Goal: Task Accomplishment & Management: Complete application form

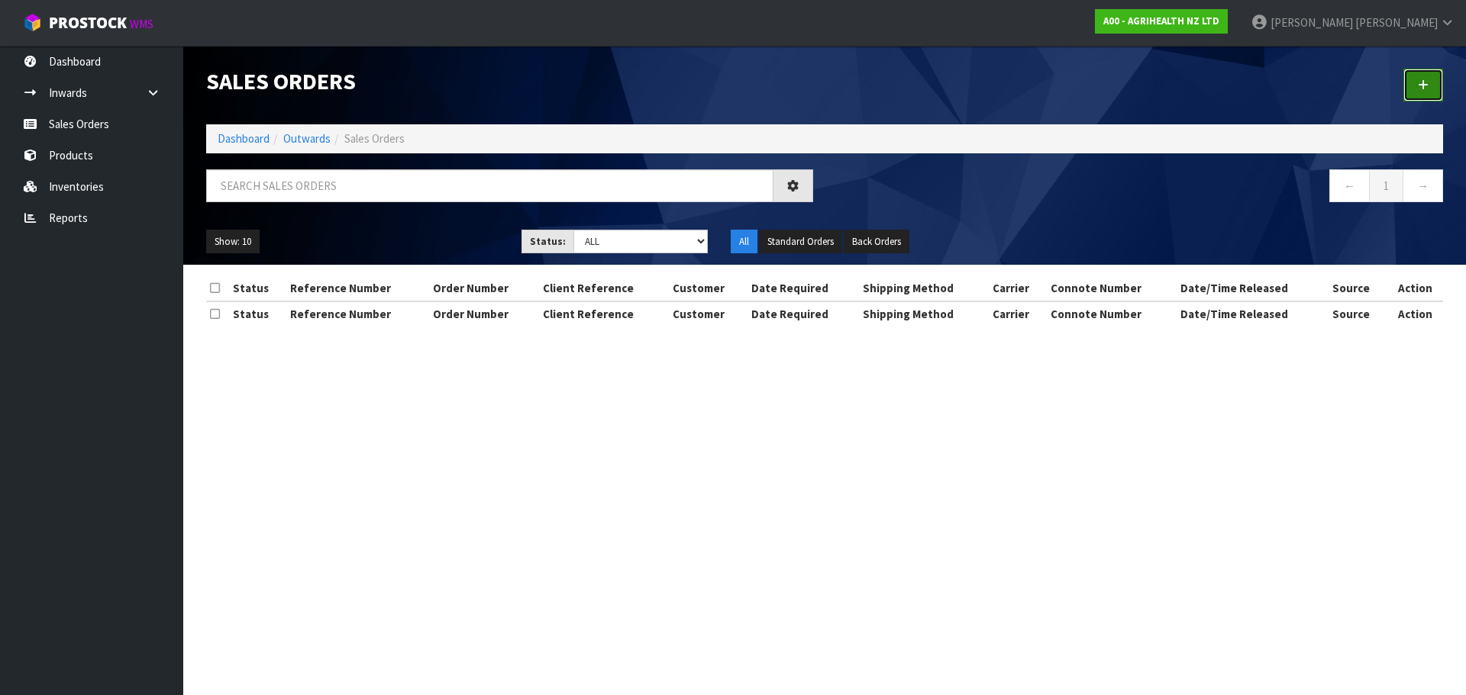
click at [1414, 83] on link at bounding box center [1423, 85] width 40 height 33
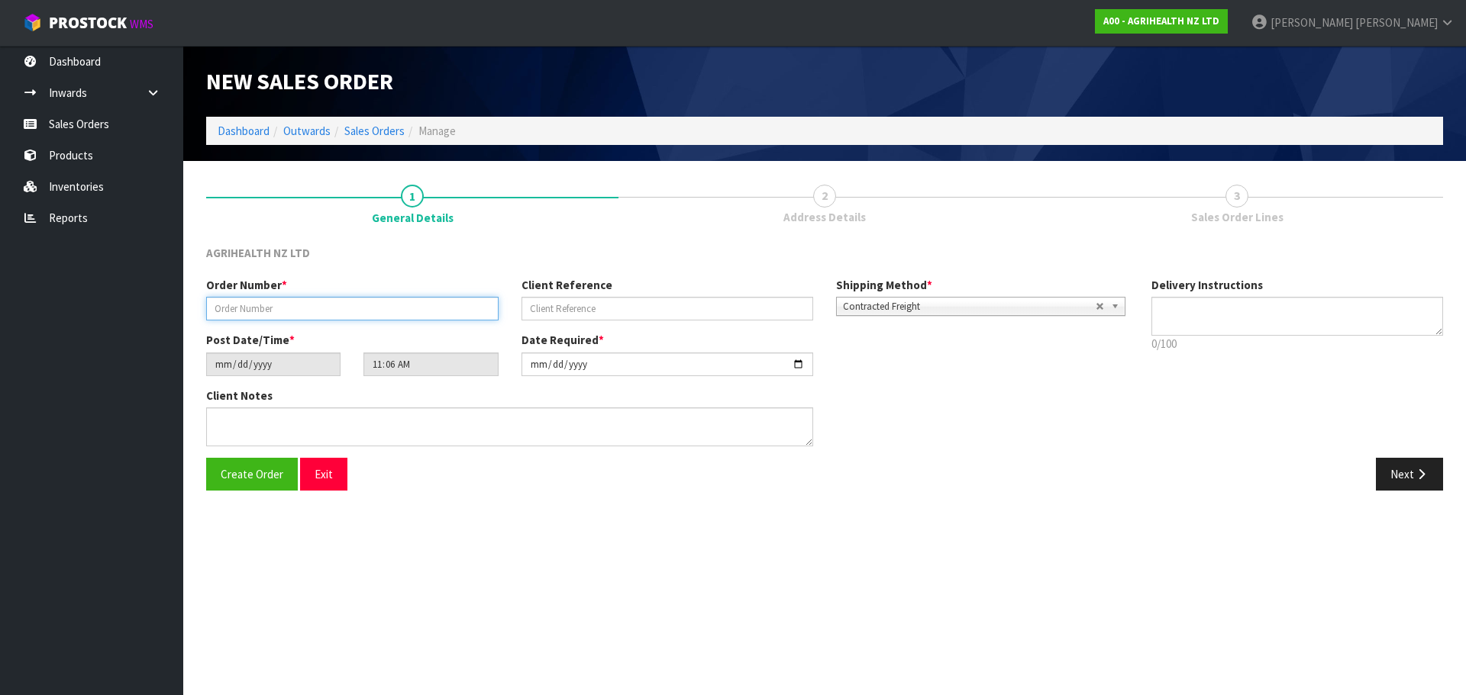
click at [376, 305] on input "text" at bounding box center [352, 309] width 292 height 24
type input "TR-03573"
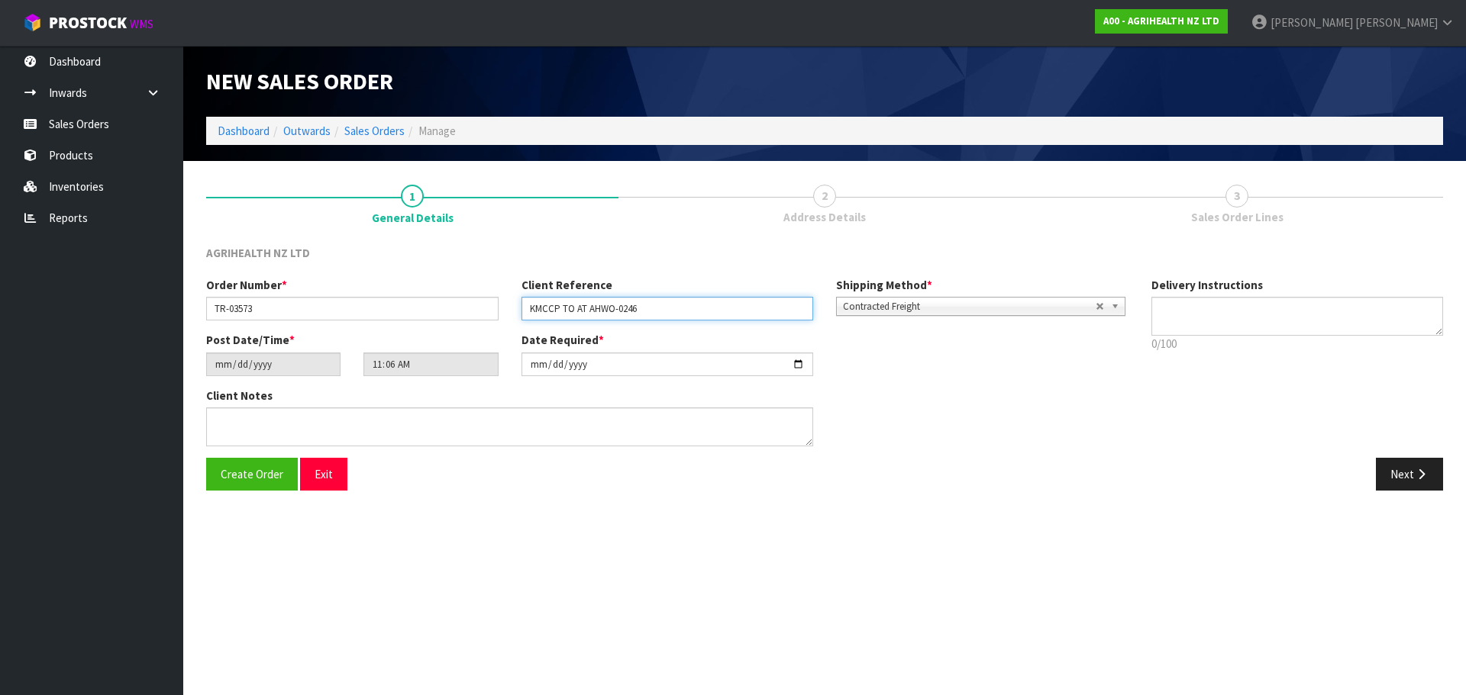
type input "KMCCP TO AT AHWO-0246"
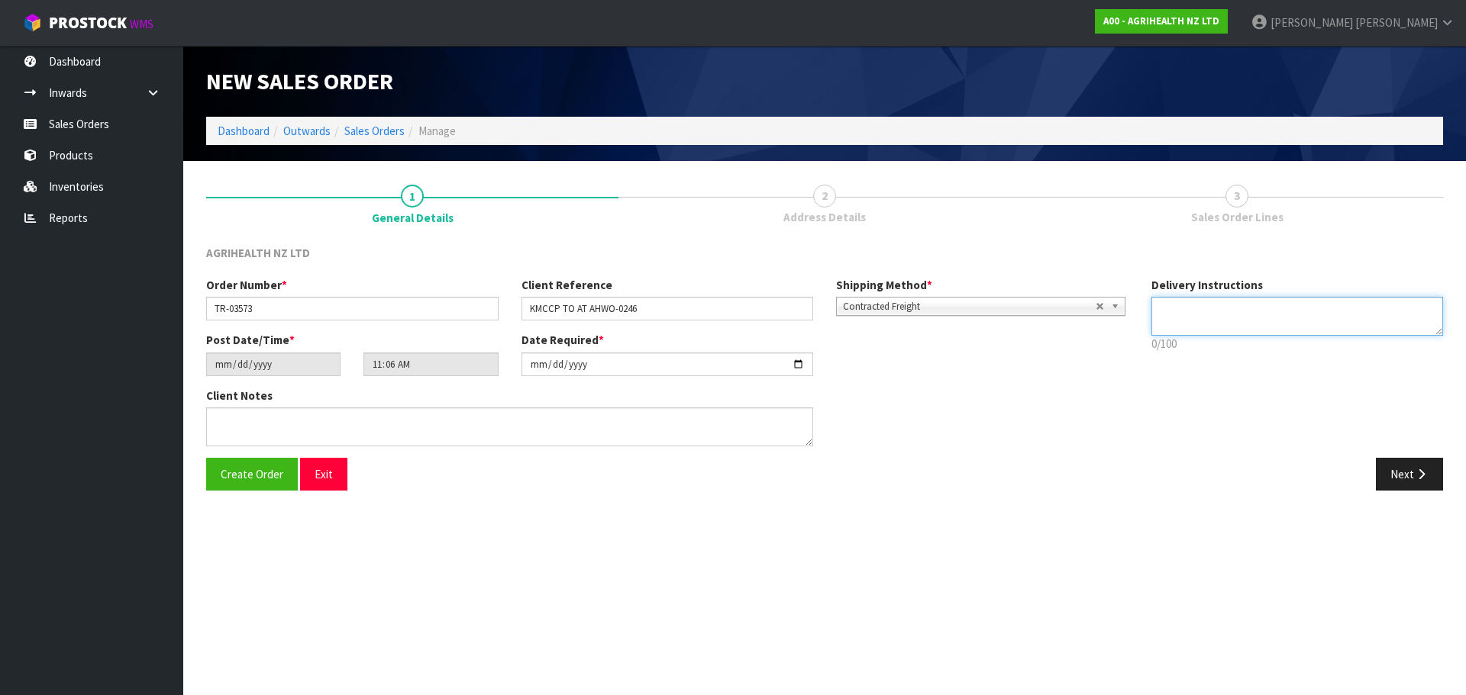
click at [1202, 311] on textarea at bounding box center [1297, 316] width 292 height 39
type textarea "CWL TRUCK"
click at [291, 479] on button "Create Order" at bounding box center [252, 474] width 92 height 33
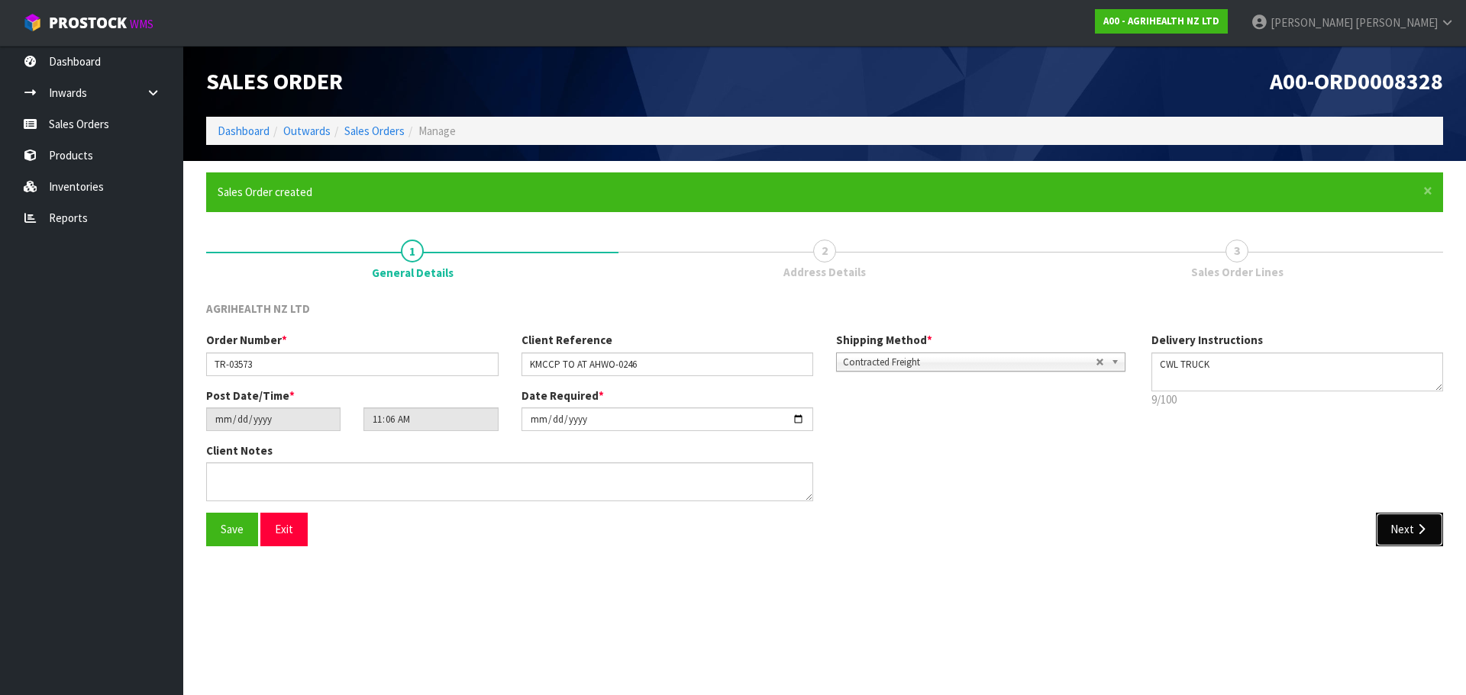
click at [1408, 534] on button "Next" at bounding box center [1409, 529] width 67 height 33
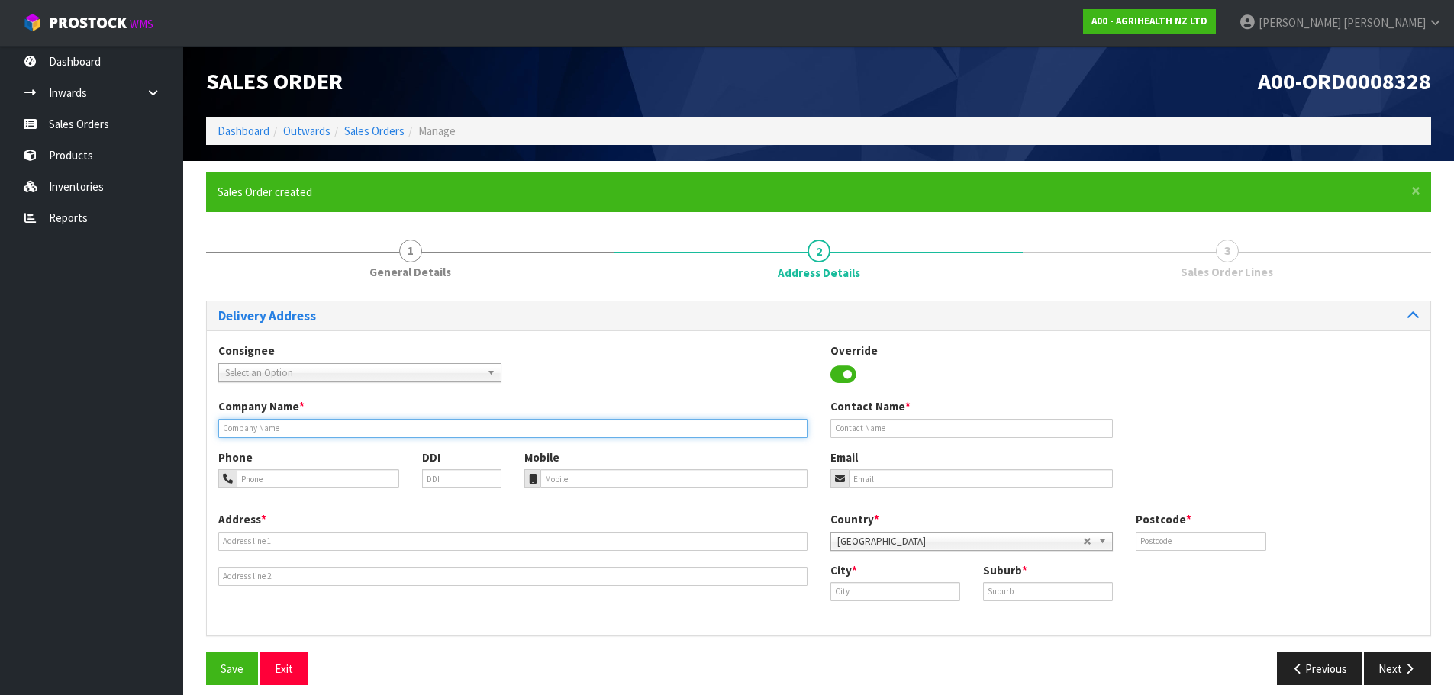
click at [360, 433] on input "text" at bounding box center [512, 428] width 589 height 19
type input "ATTAINABLE TRUST"
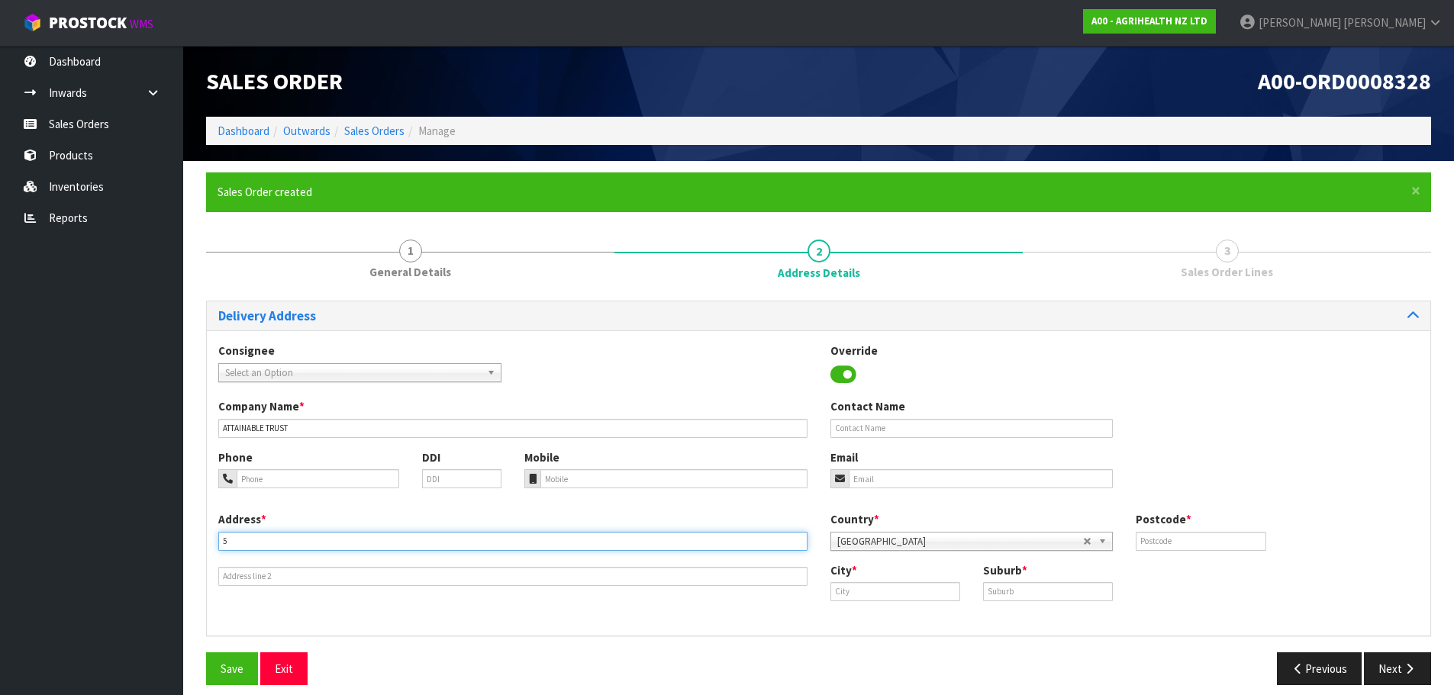
type input "[STREET_ADDRESS][PERSON_NAME]"
type input "2013"
type input "[GEOGRAPHIC_DATA]"
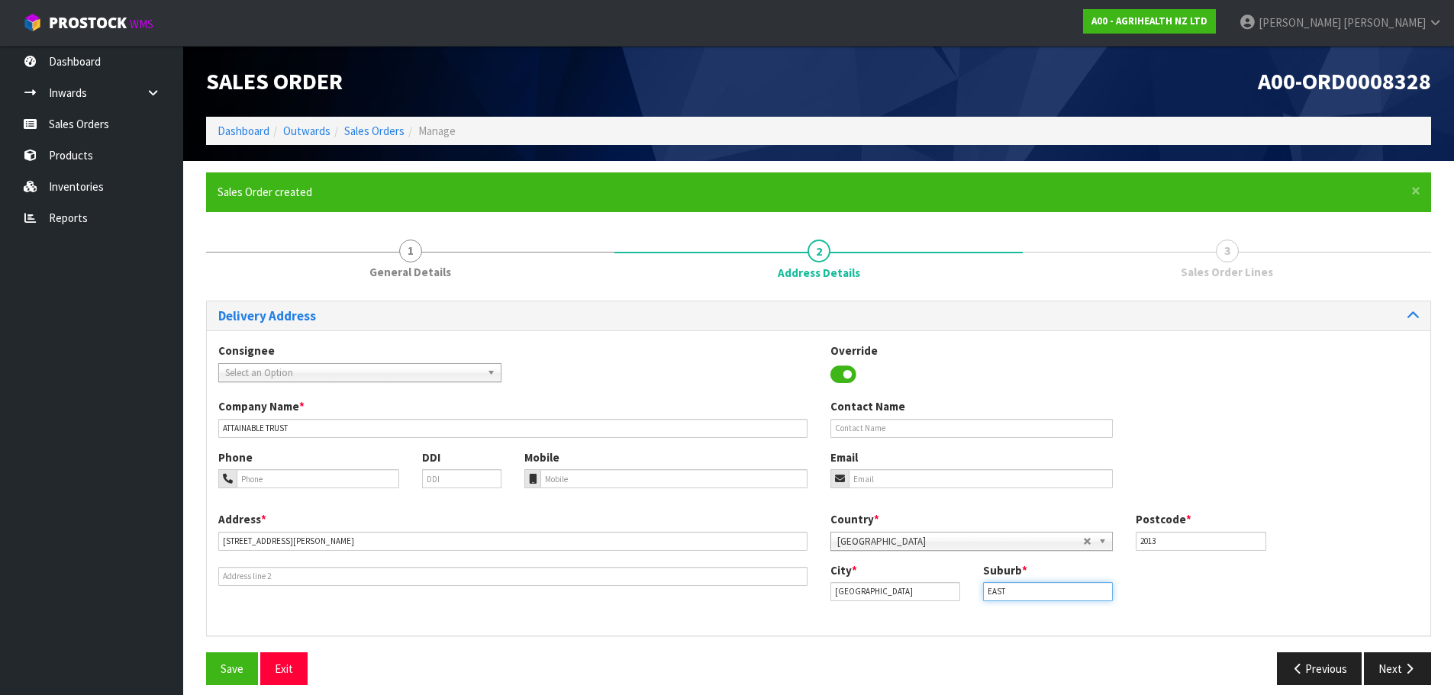
type input "EAST TAMAKI"
click at [237, 676] on button "Save" at bounding box center [232, 669] width 52 height 33
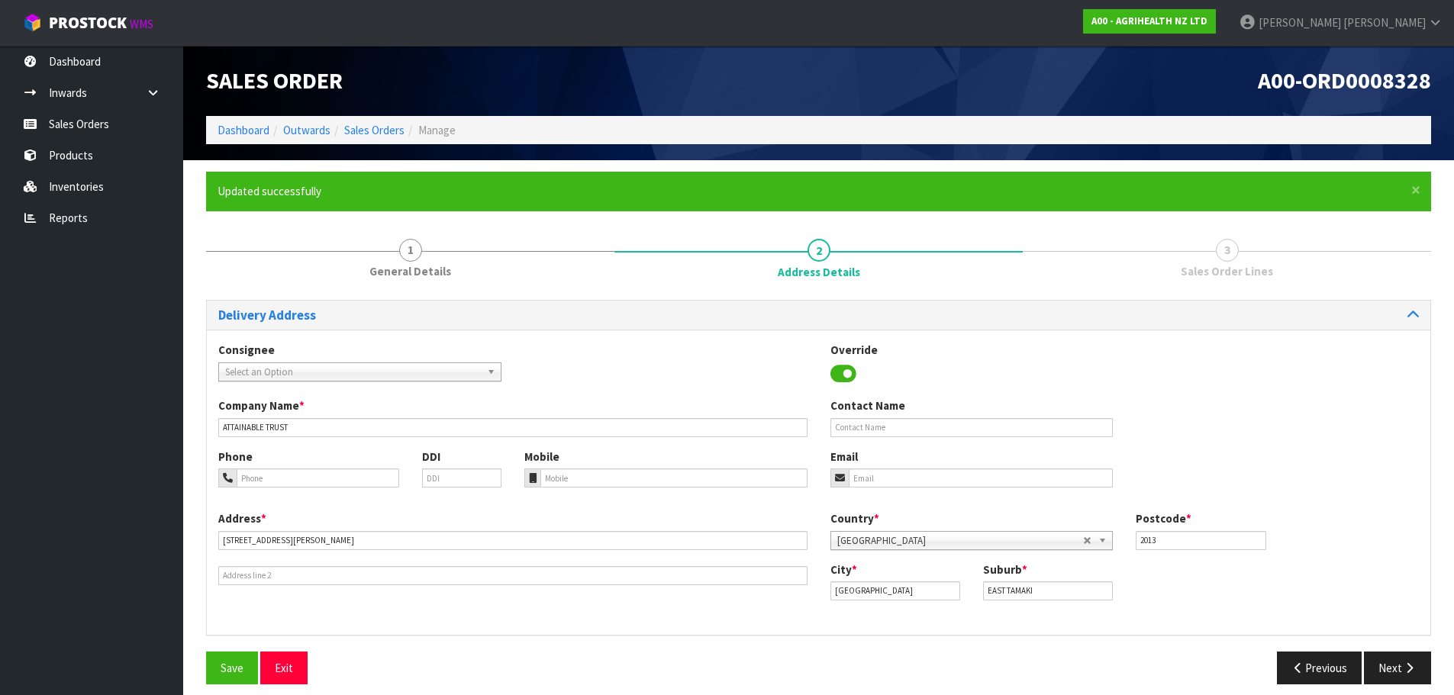
scroll to position [13, 0]
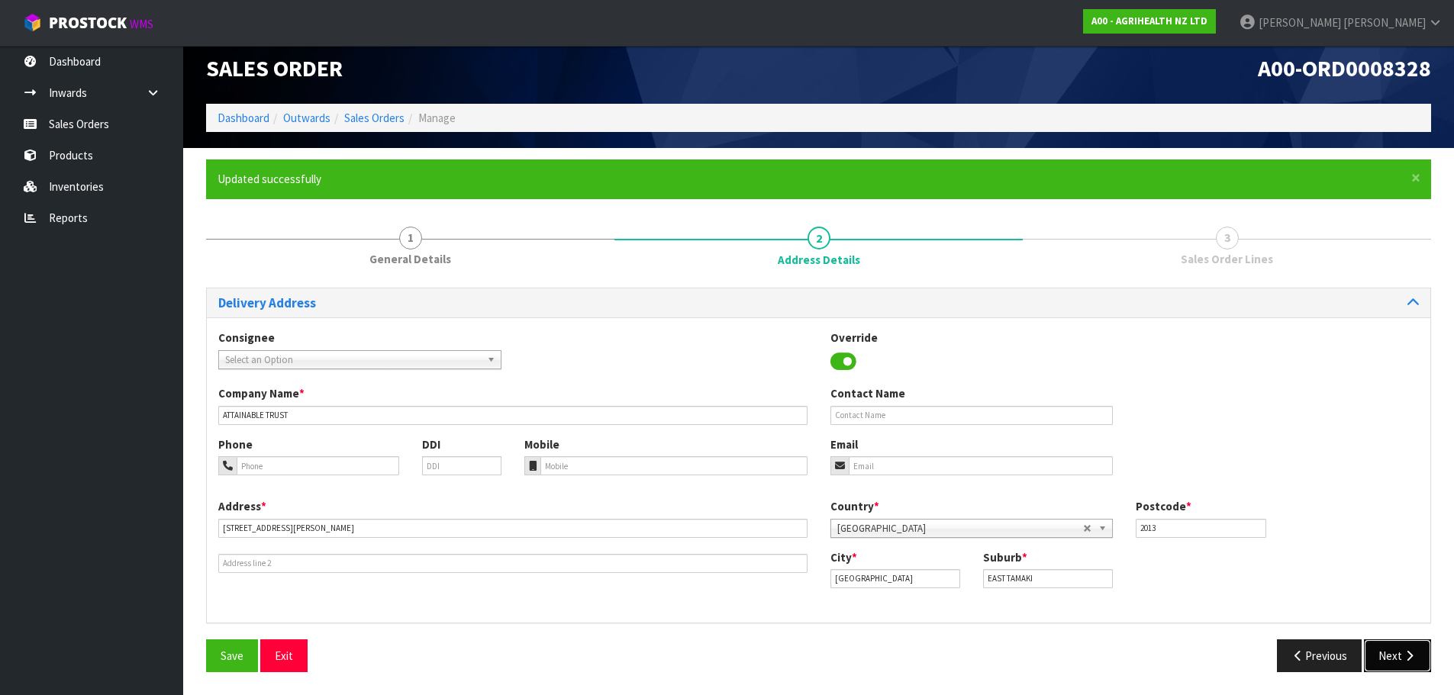
click at [1399, 648] on button "Next" at bounding box center [1397, 656] width 67 height 33
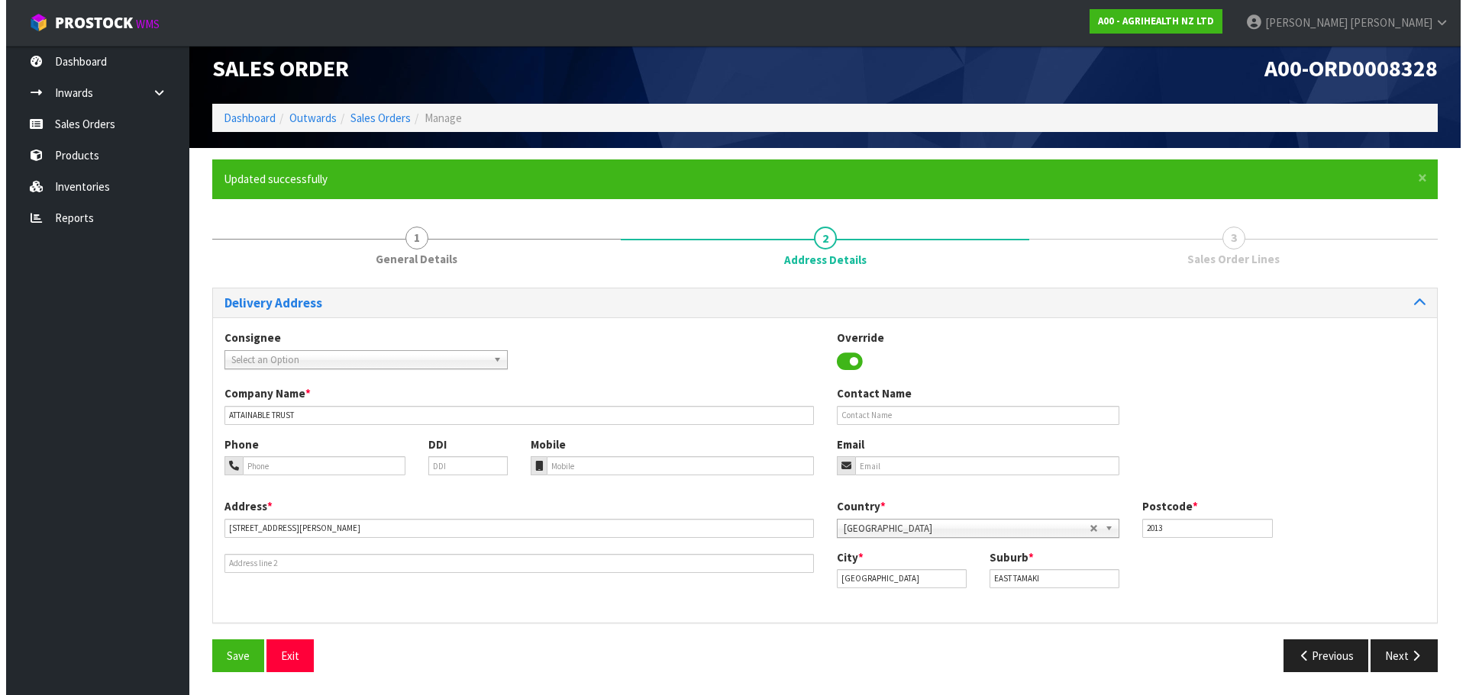
scroll to position [0, 0]
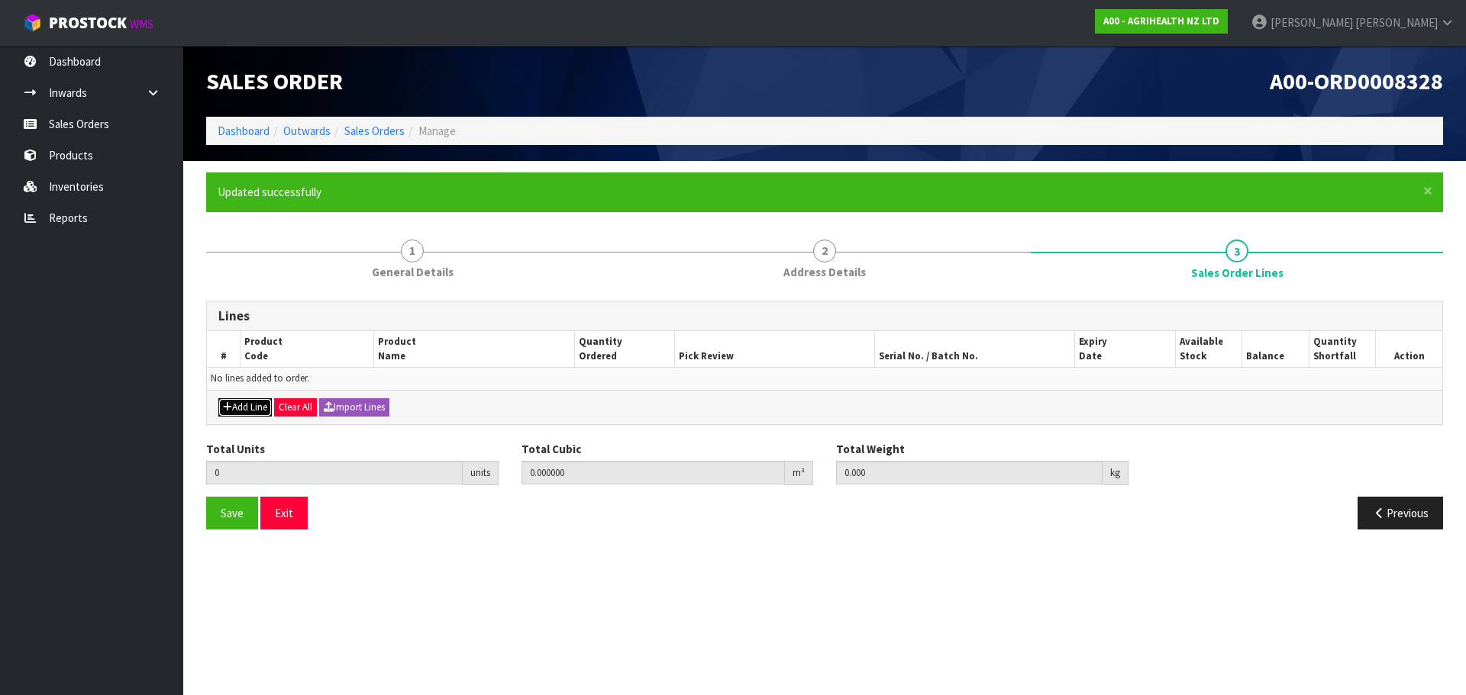
click at [249, 402] on button "Add Line" at bounding box center [244, 407] width 53 height 18
type input "0"
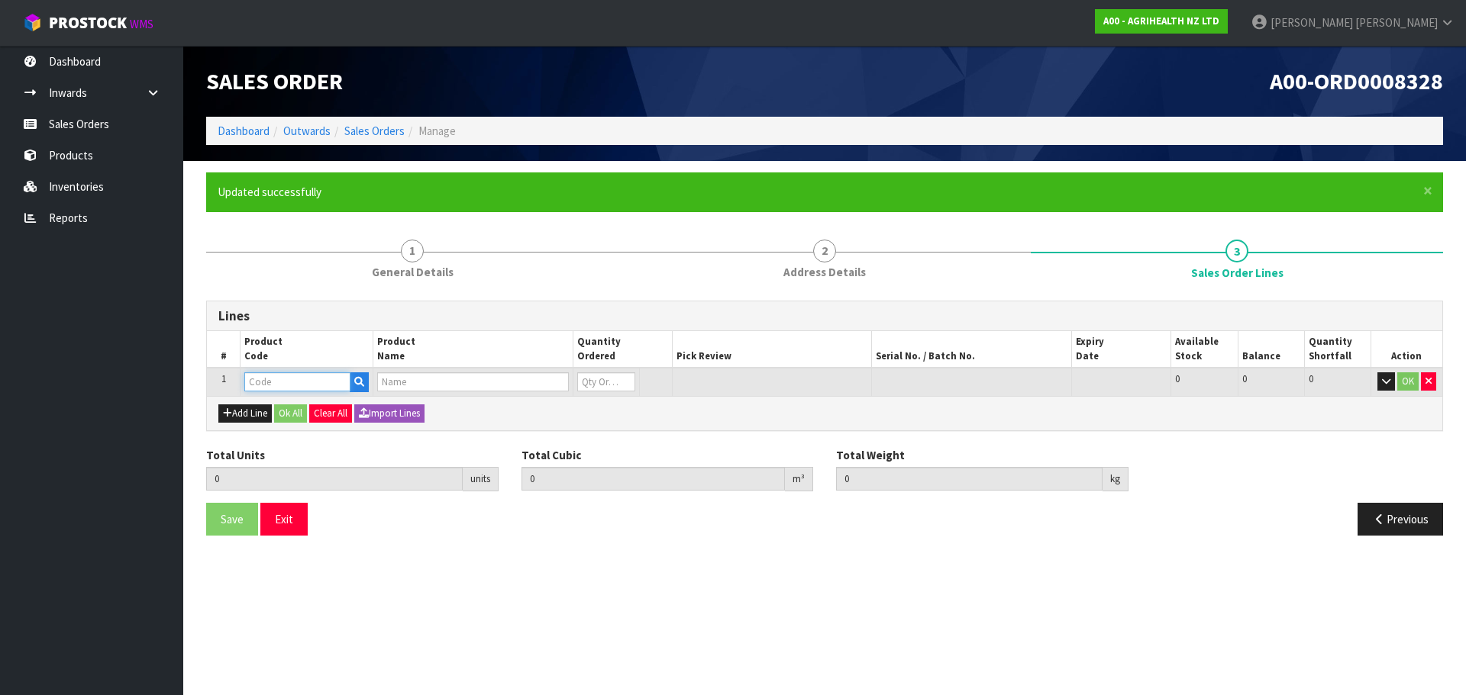
click at [306, 387] on input "text" at bounding box center [297, 382] width 106 height 19
type input "9446"
type input "0.000000"
type input "0.000"
type input "EMPTY BOX FOR KETOMAX COW CARE PACK"
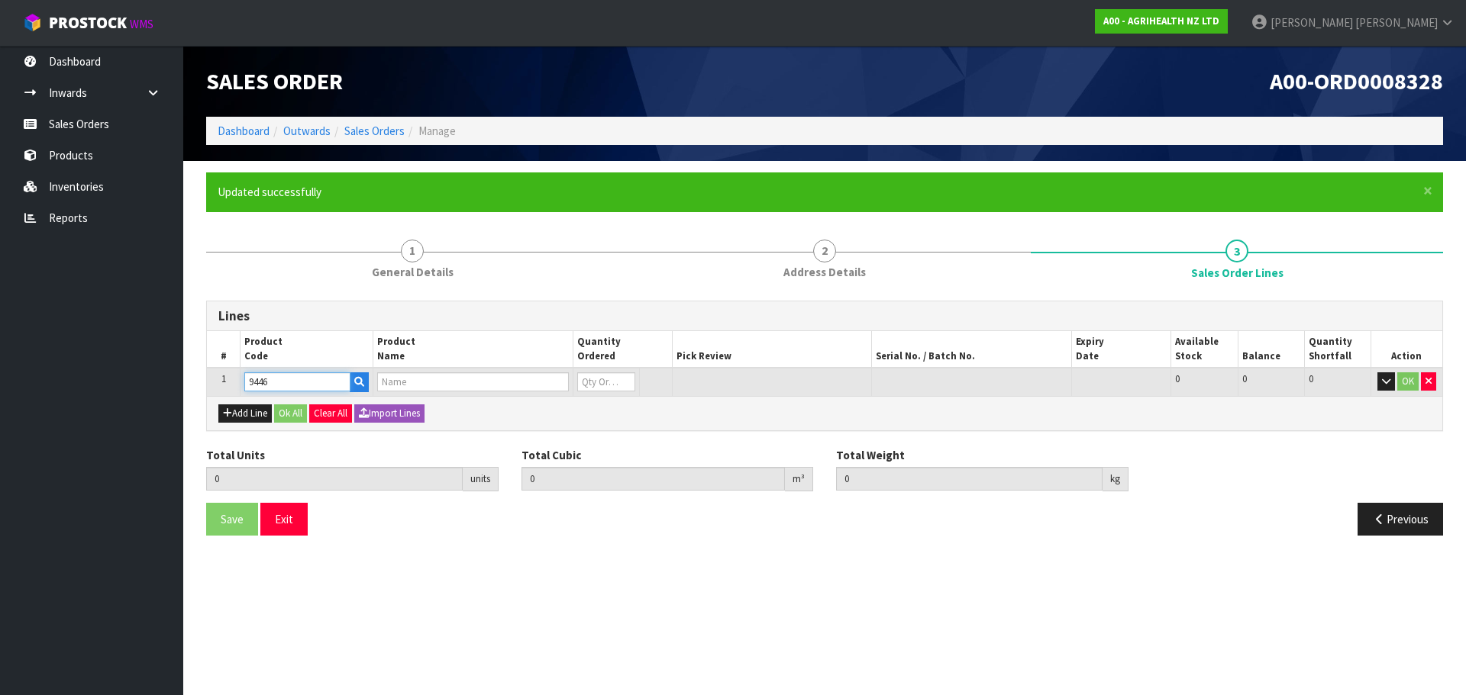
type input "0"
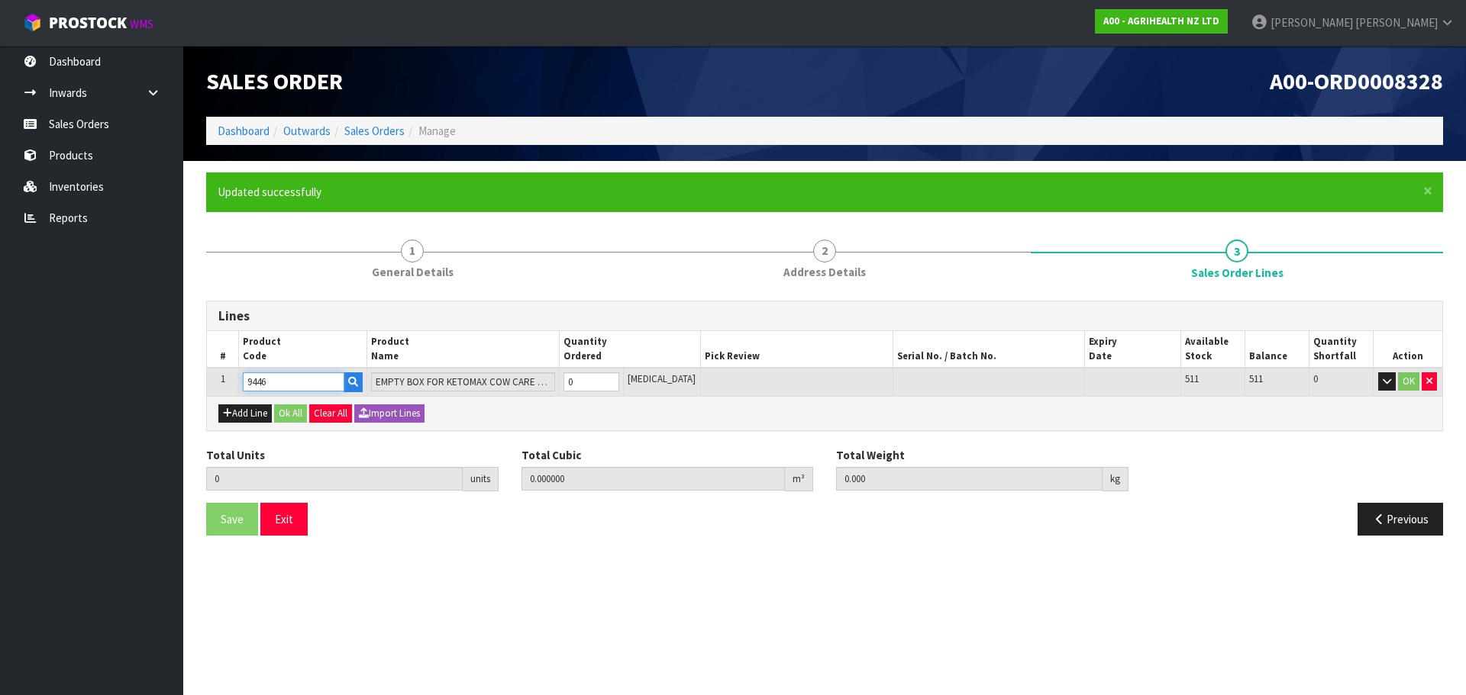
type input "9446"
type input "2"
type input "0.003774"
type input "0.44"
type input "2"
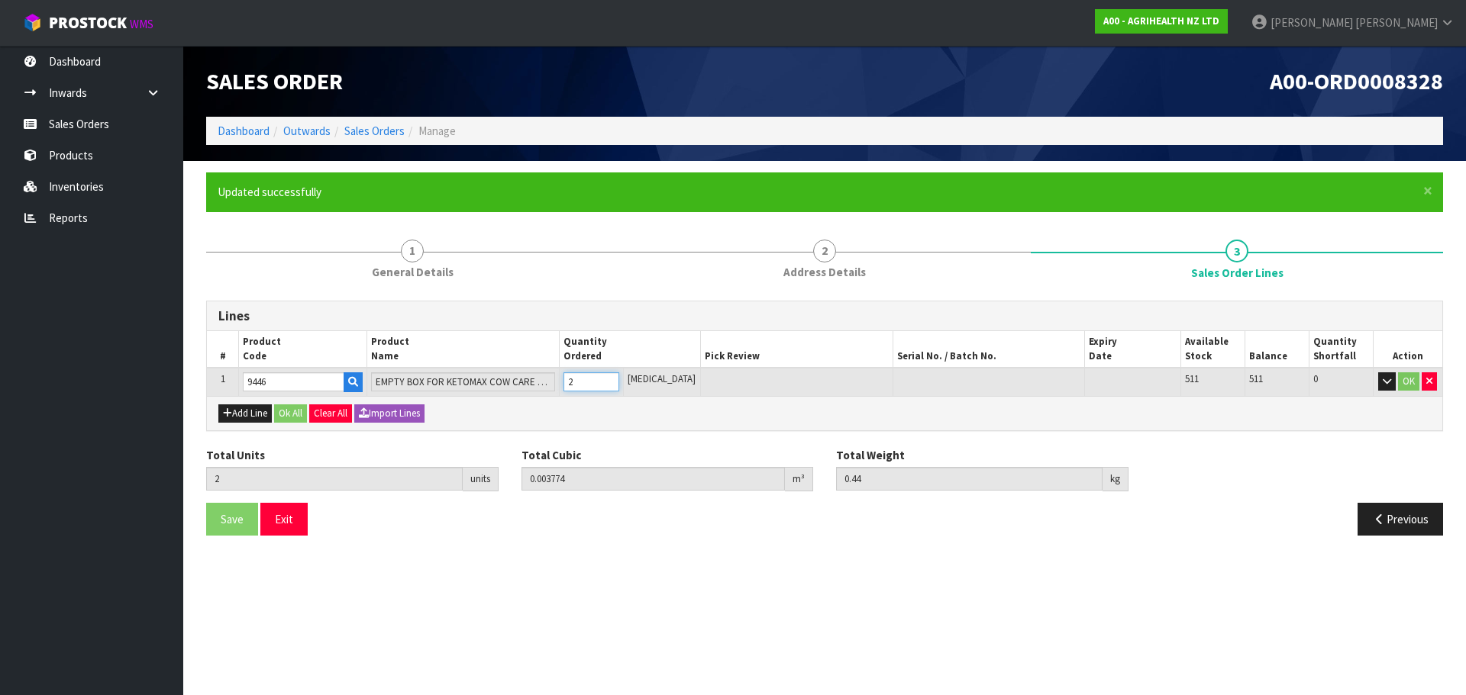
type input "20"
type input "0.03774"
type input "4.4"
type input "20"
type input "200"
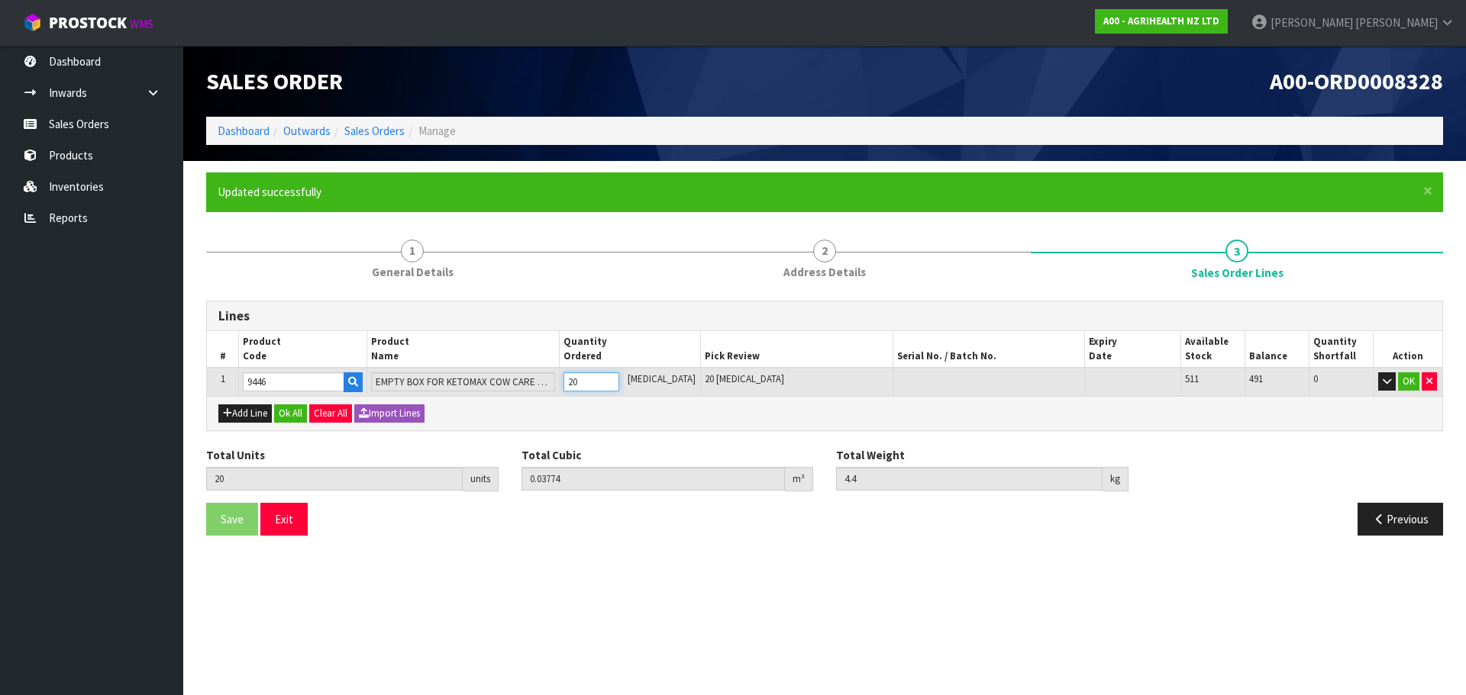
type input "0.32079"
type input "37.4"
type input "200"
click at [245, 417] on button "Add Line" at bounding box center [244, 414] width 53 height 18
type input "0"
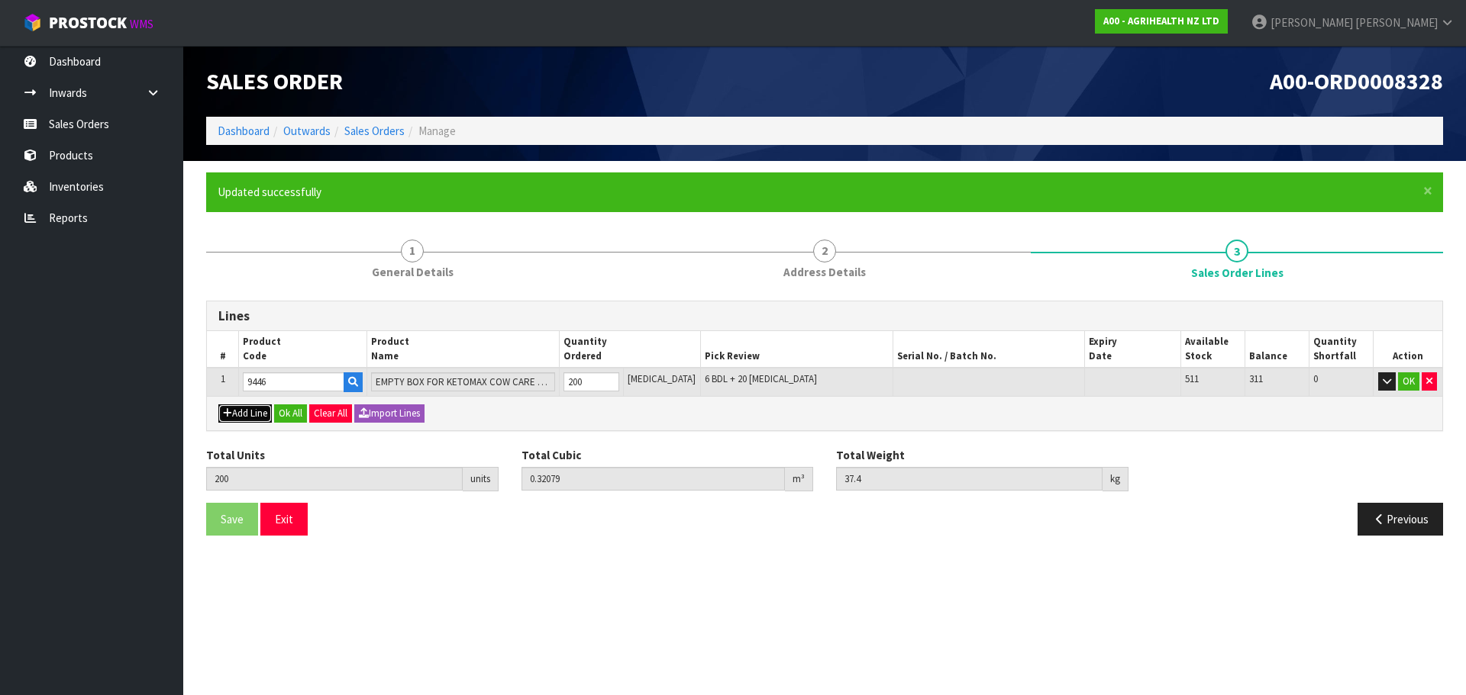
type input "0"
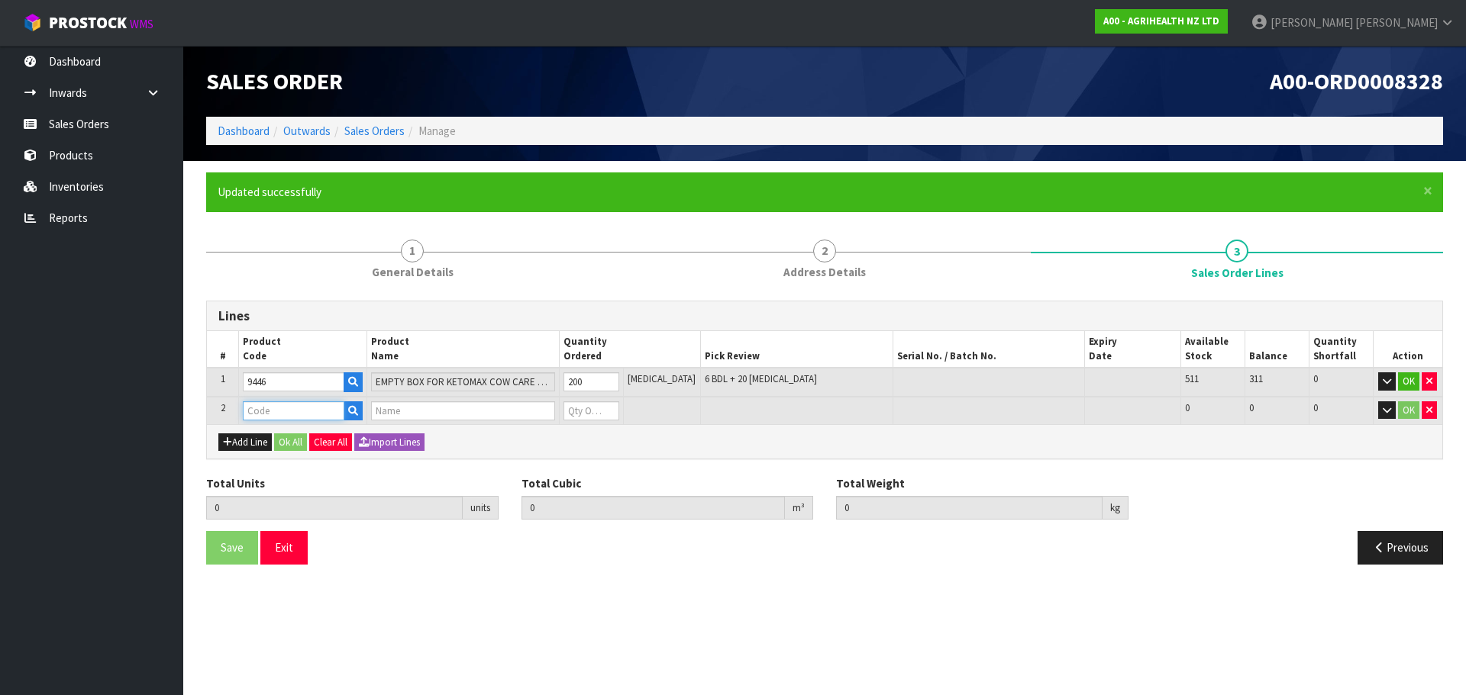
click at [260, 408] on input "text" at bounding box center [294, 411] width 102 height 19
type input "5825"
type input "200"
type input "0.32079"
type input "37.4"
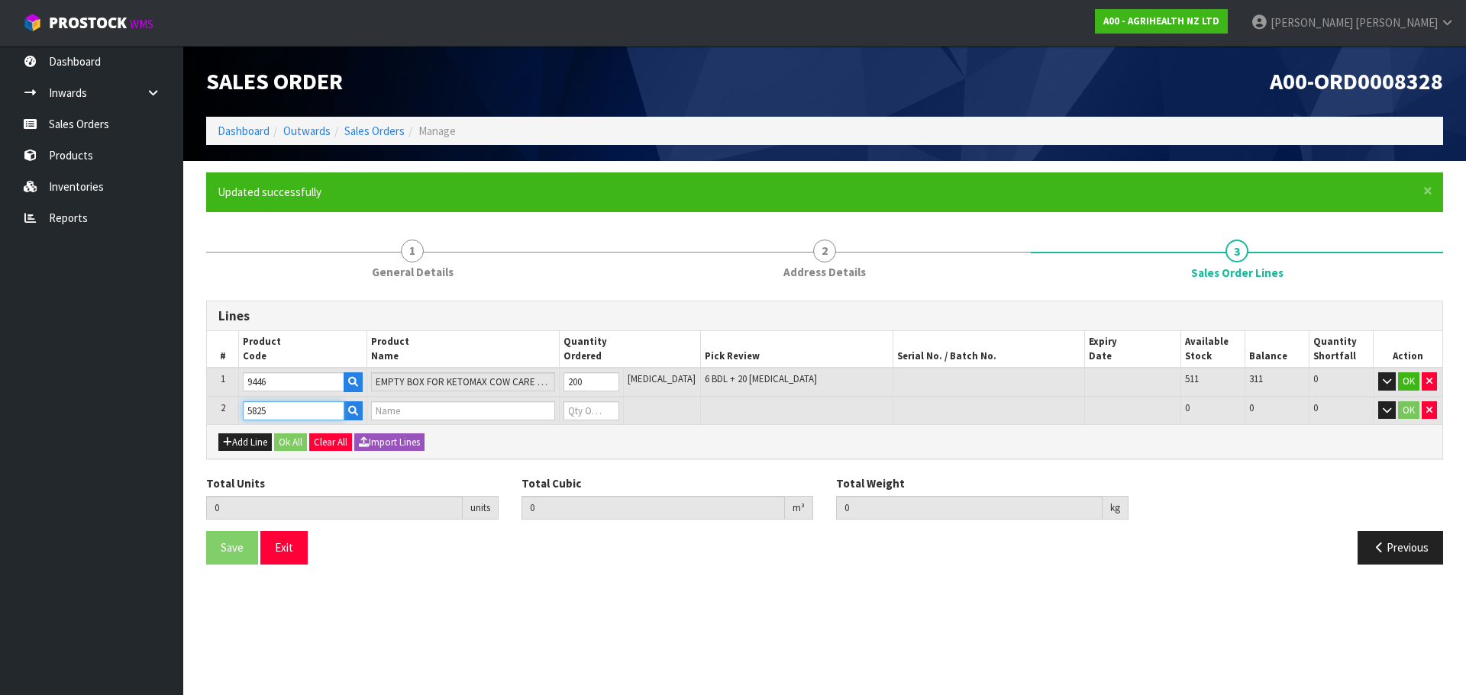
type input "KETOMAX 15% INJ. 250ML RVM"
type input "0"
type input "5825"
type input "202"
type input "0.32226"
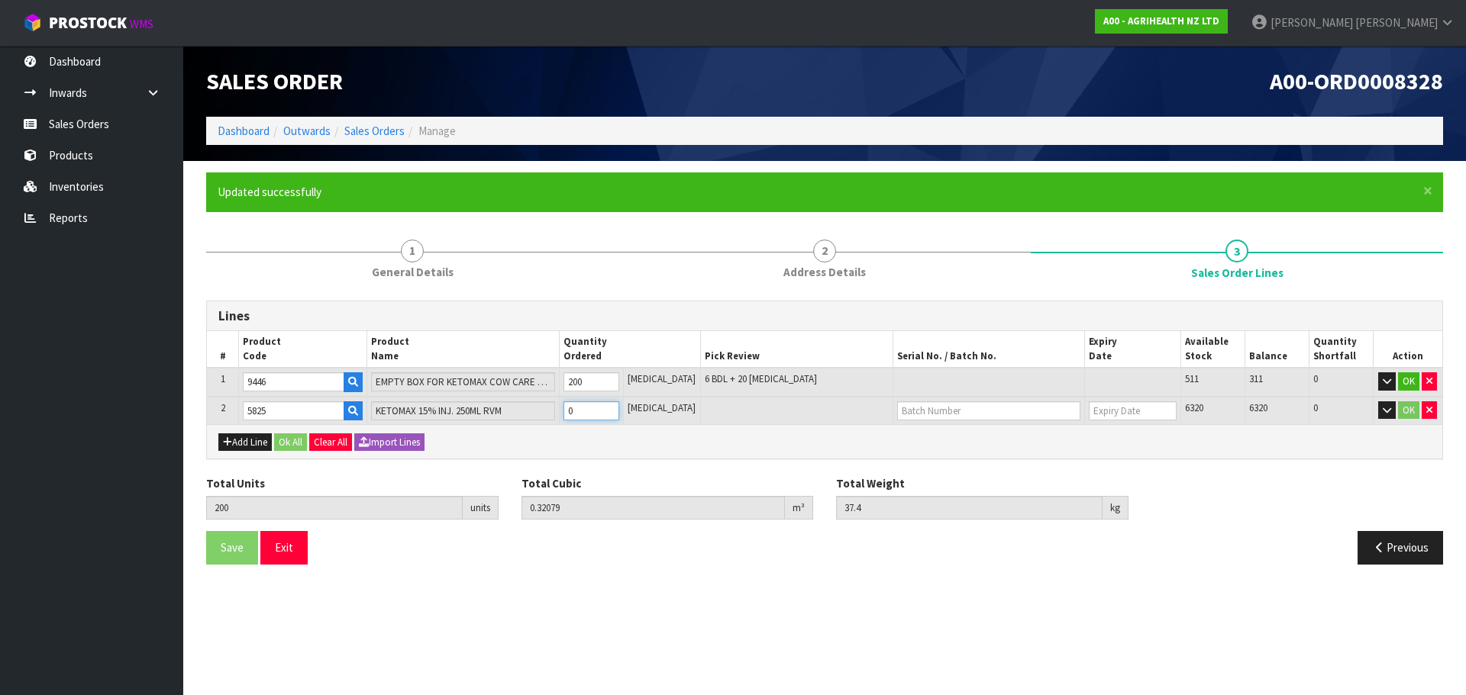
type input "38.4"
type input "2"
type input "220"
type input "0.340918"
type input "47.4"
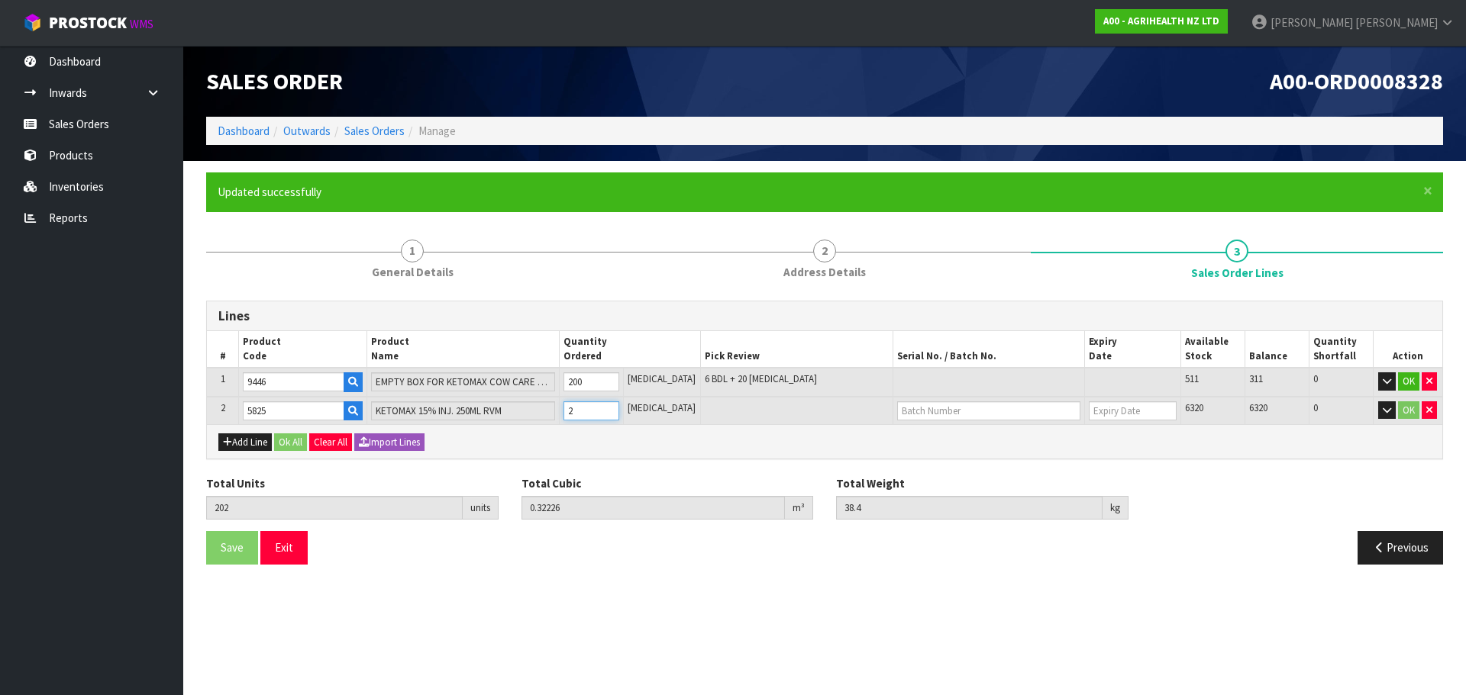
type input "20"
type input "400"
type input "0.52207"
type input "137.4"
type input "200"
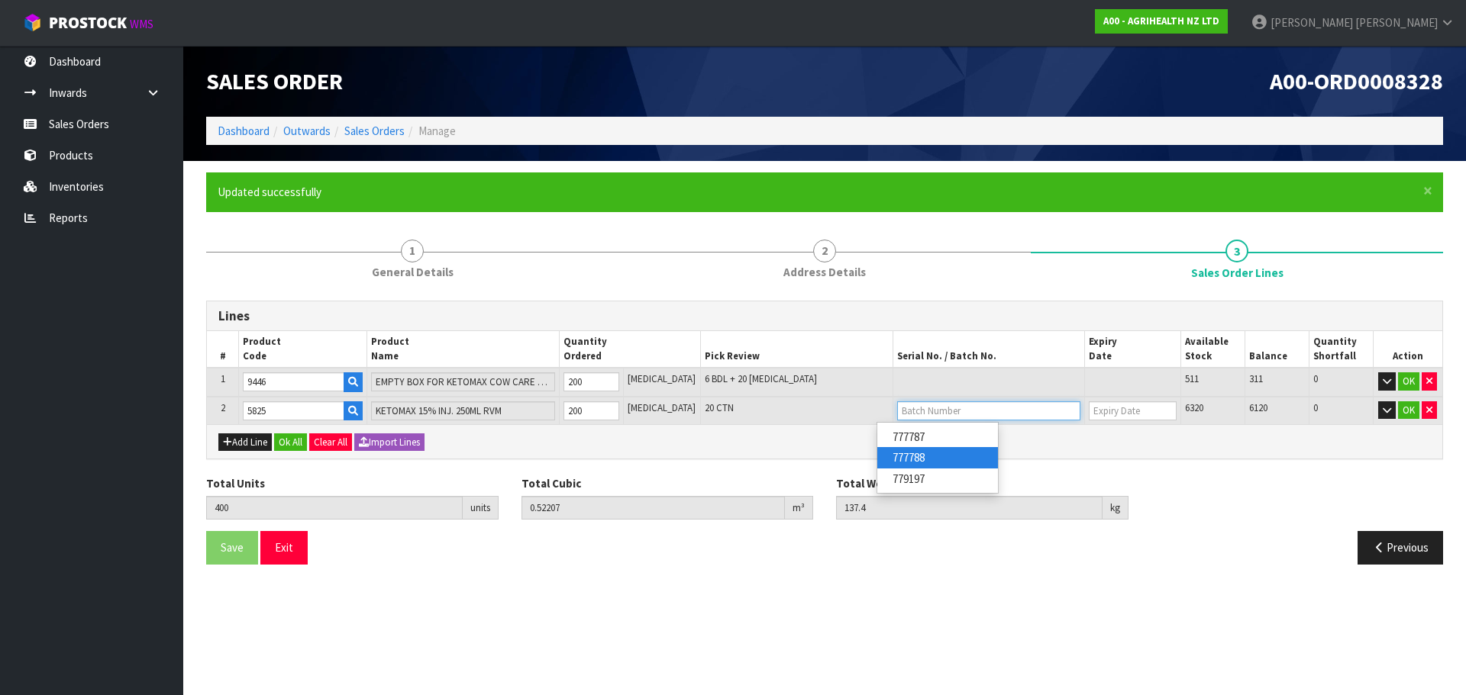
type input "777788"
type input "[DATE]"
click at [563, 417] on tr "2 5825 KETOMAX 15% INJ. 250ML RVM 200 [MEDICAL_DATA] 20 CTN 777788 [DATE] 860 6…" at bounding box center [824, 411] width 1235 height 28
type input "208"
type input "0.32667"
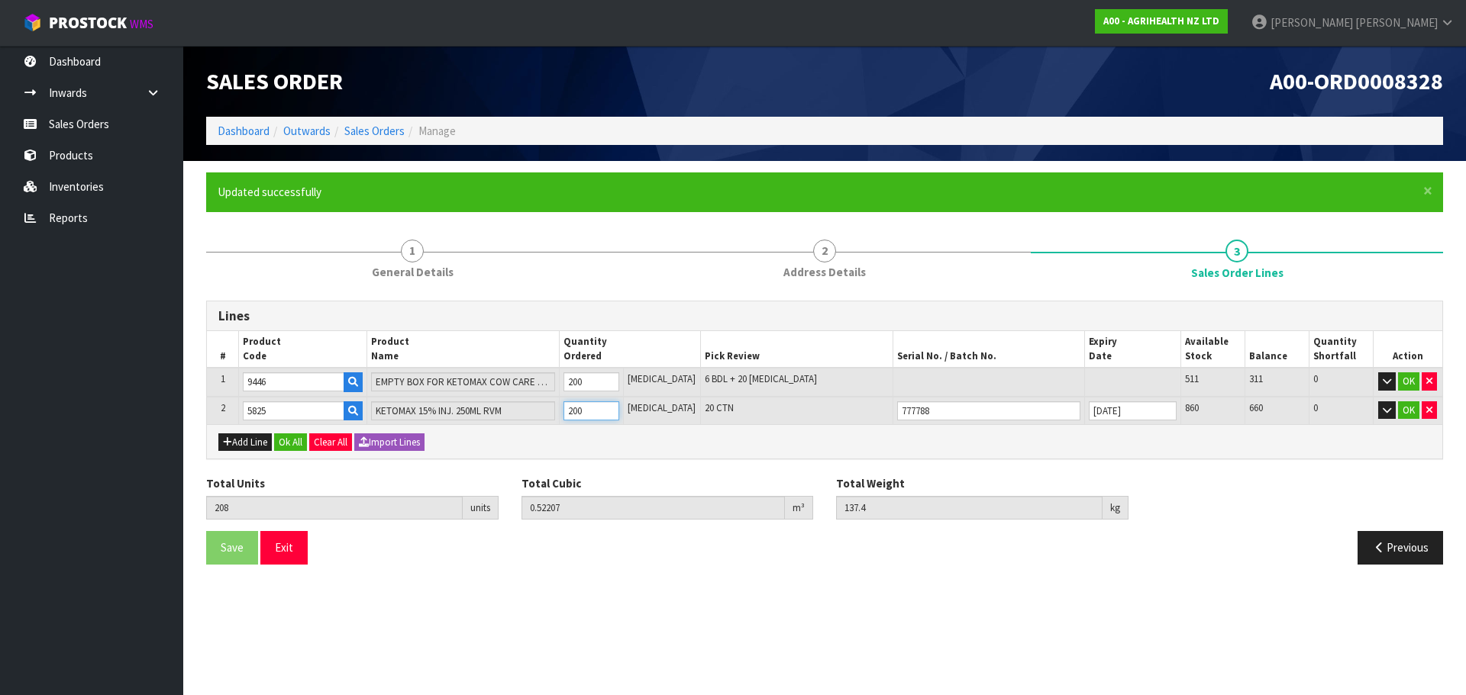
type input "41.4"
type input "8"
type input "280"
type input "0.401302"
type input "77.4"
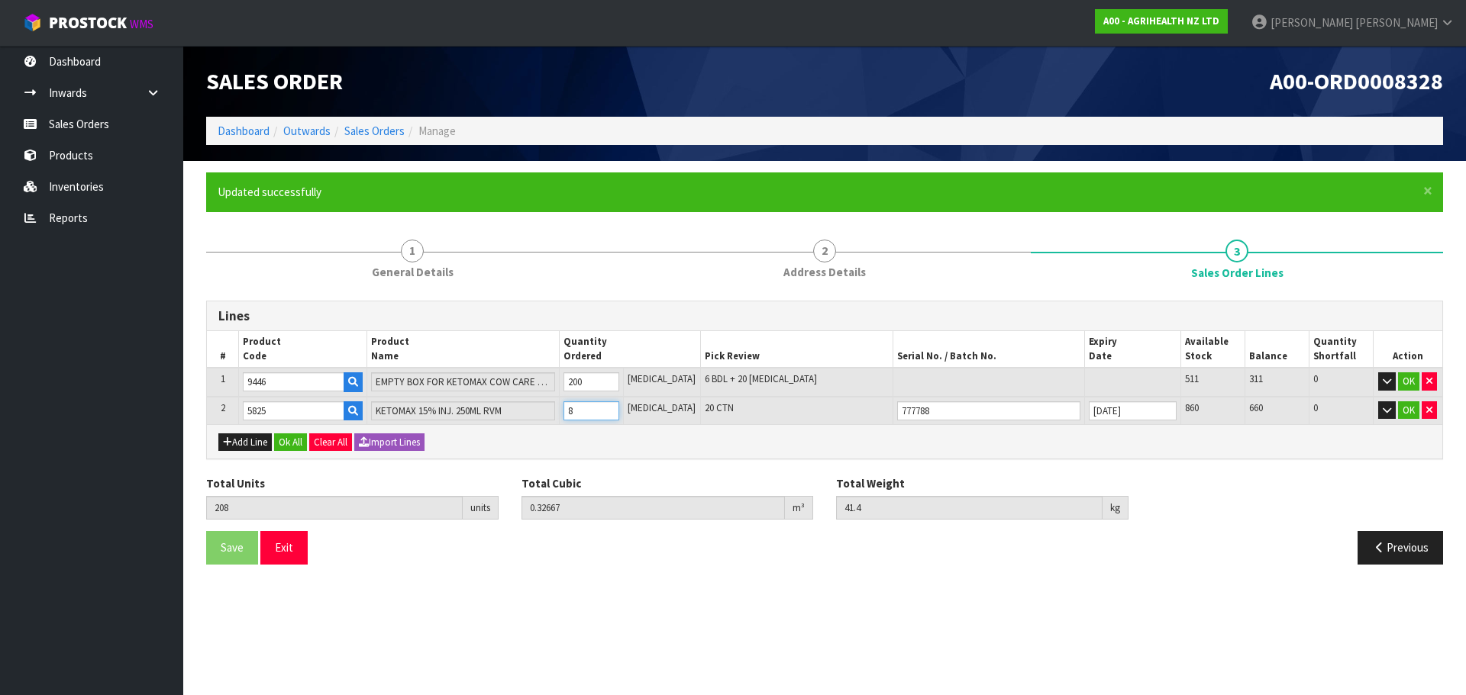
type input "80"
type input "1000"
type input "1.12591"
type input "437.4"
type input "800"
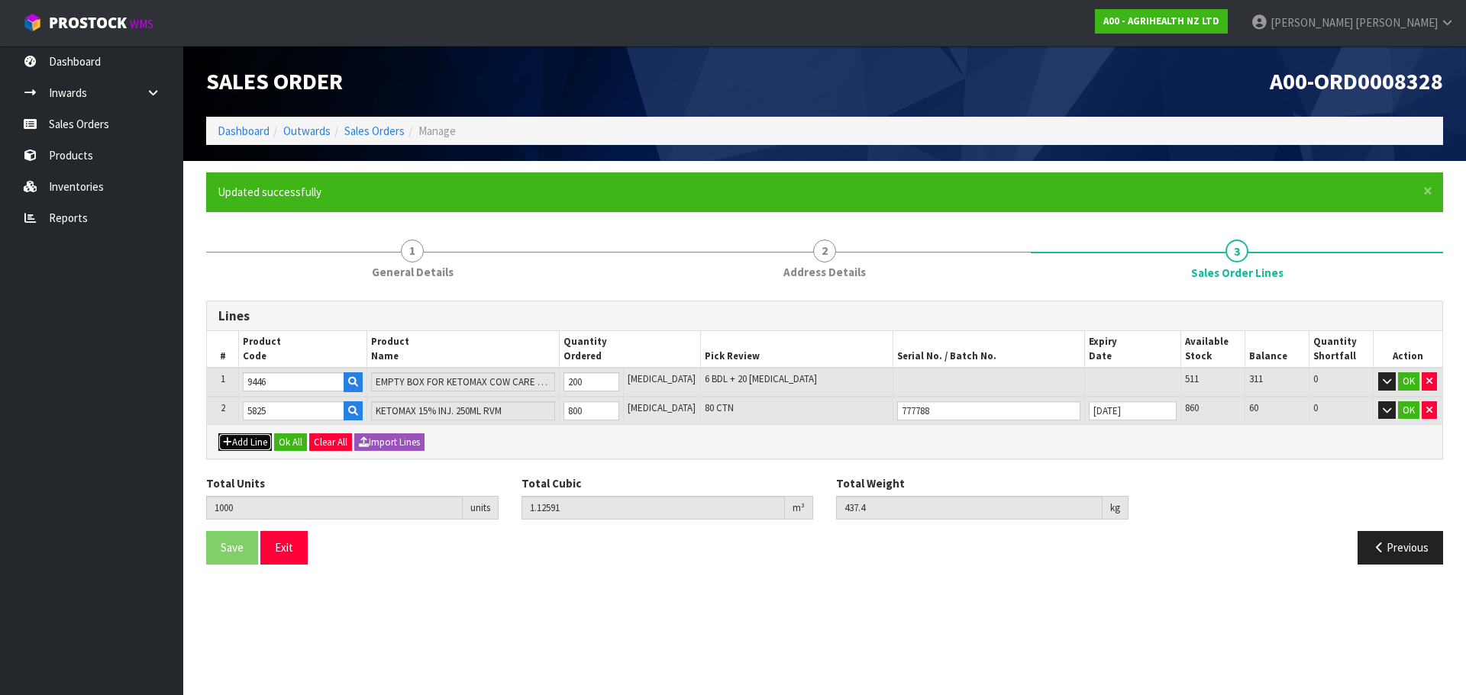
click at [247, 442] on button "Add Line" at bounding box center [244, 443] width 53 height 18
type input "0"
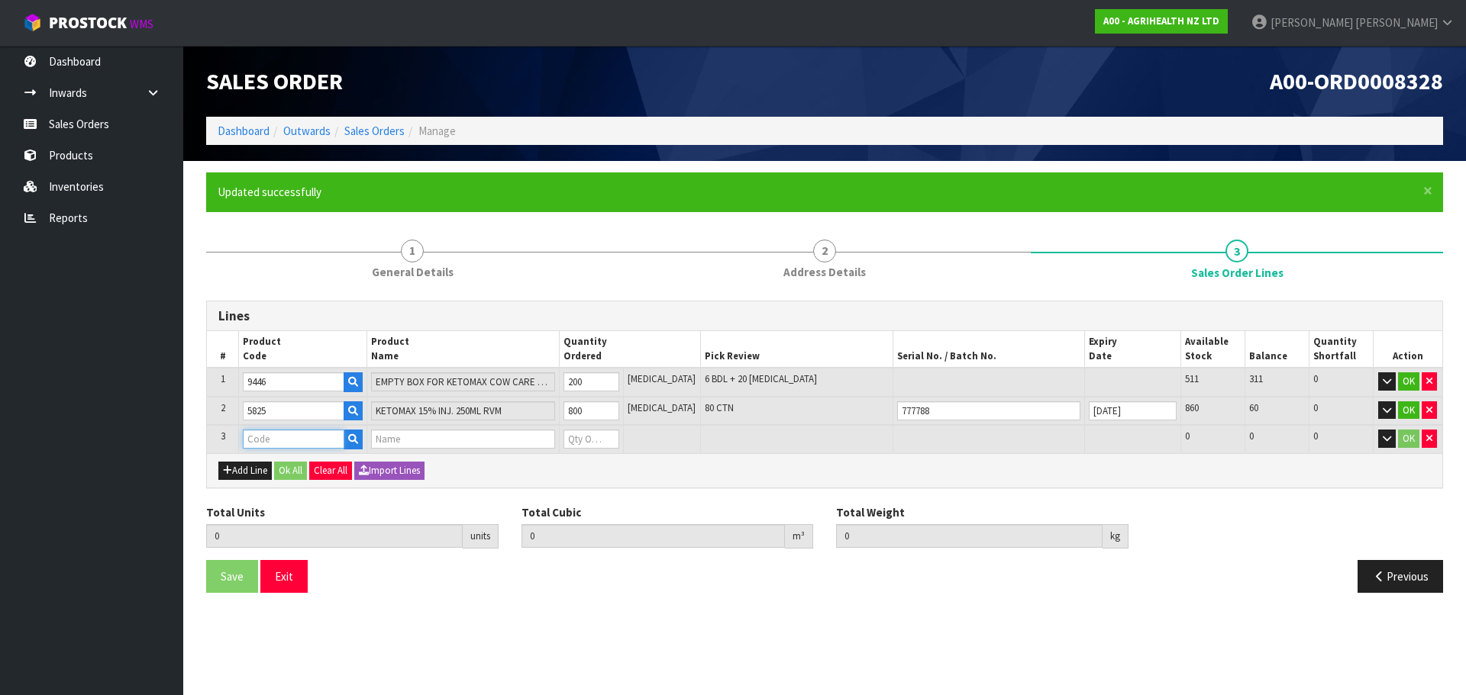
click at [271, 439] on input "text" at bounding box center [294, 439] width 102 height 19
type input "9235"
type input "1000"
type input "1.12591"
type input "437.4"
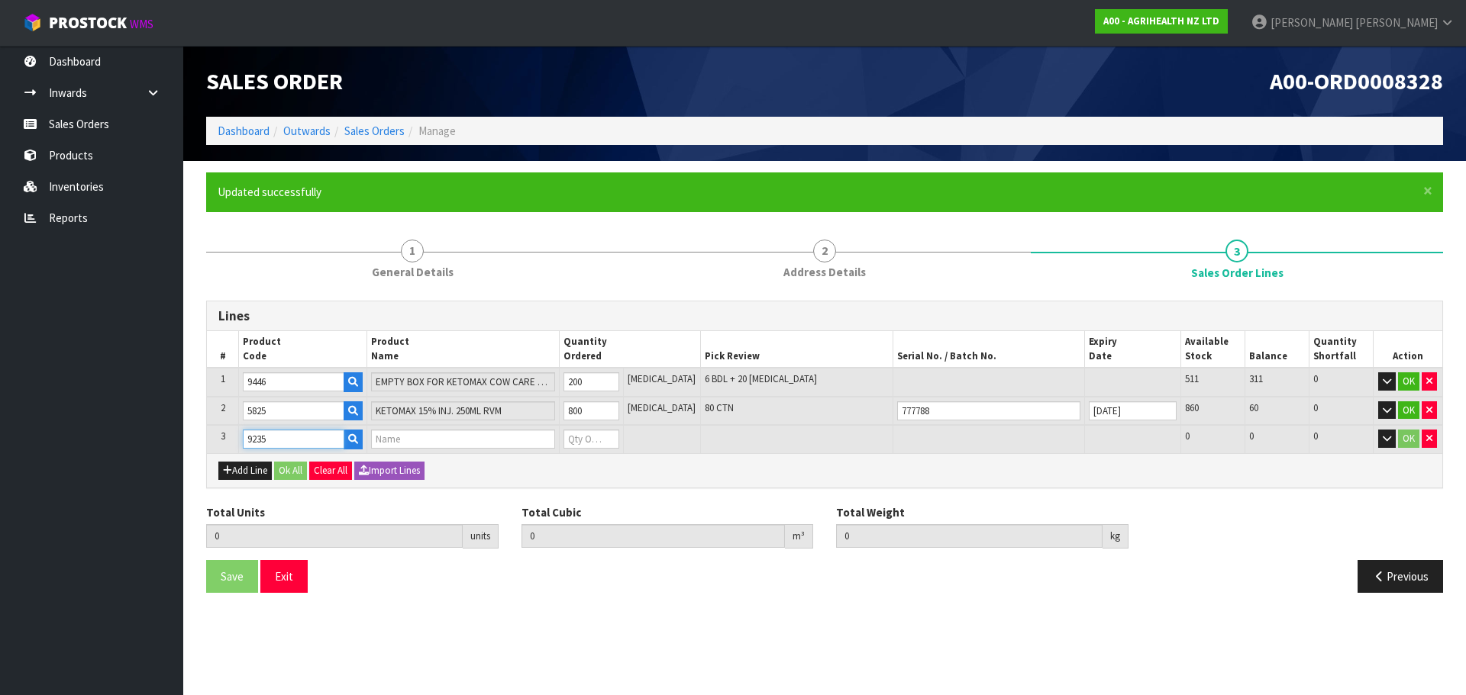
type input "KETOMAX INJECTOR PACK (FOR 250ML)"
type input "0"
type input "9235"
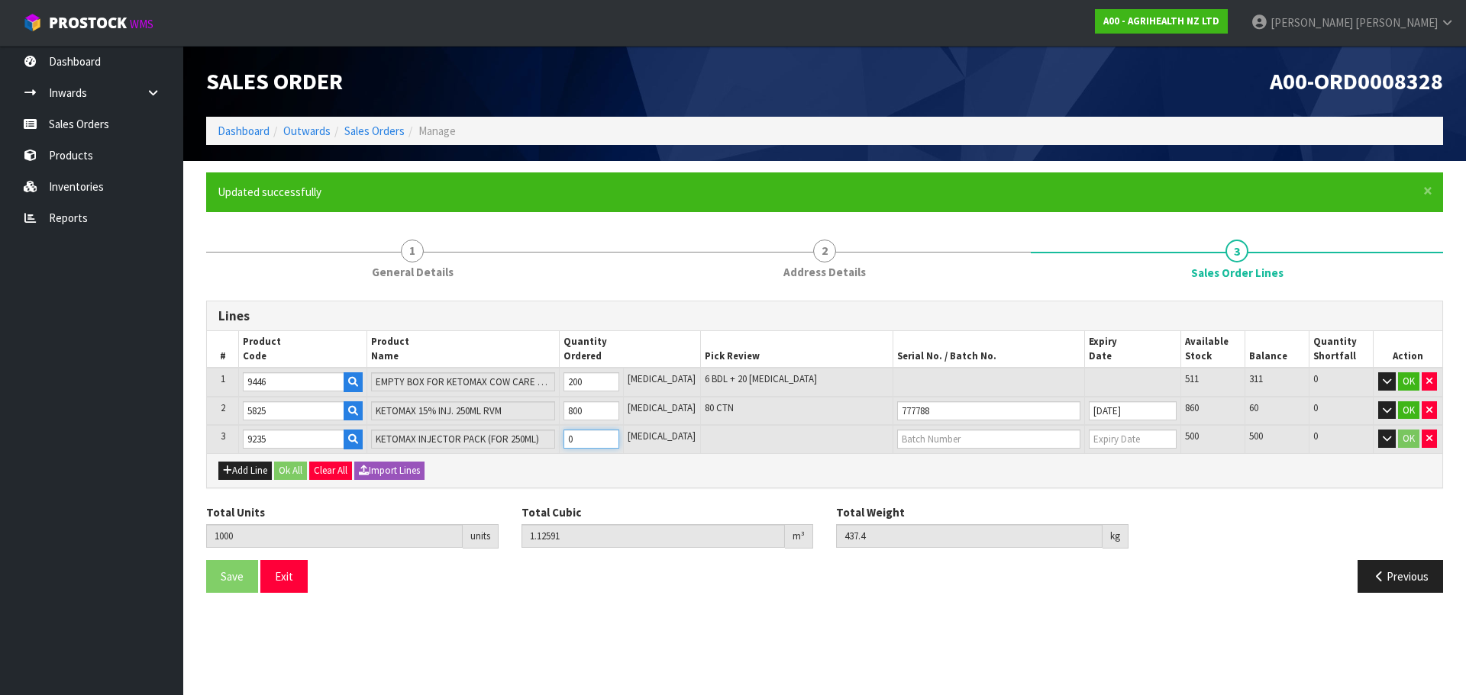
type input "1002"
type input "1.126372"
type input "437.8"
type input "2"
type input "1020"
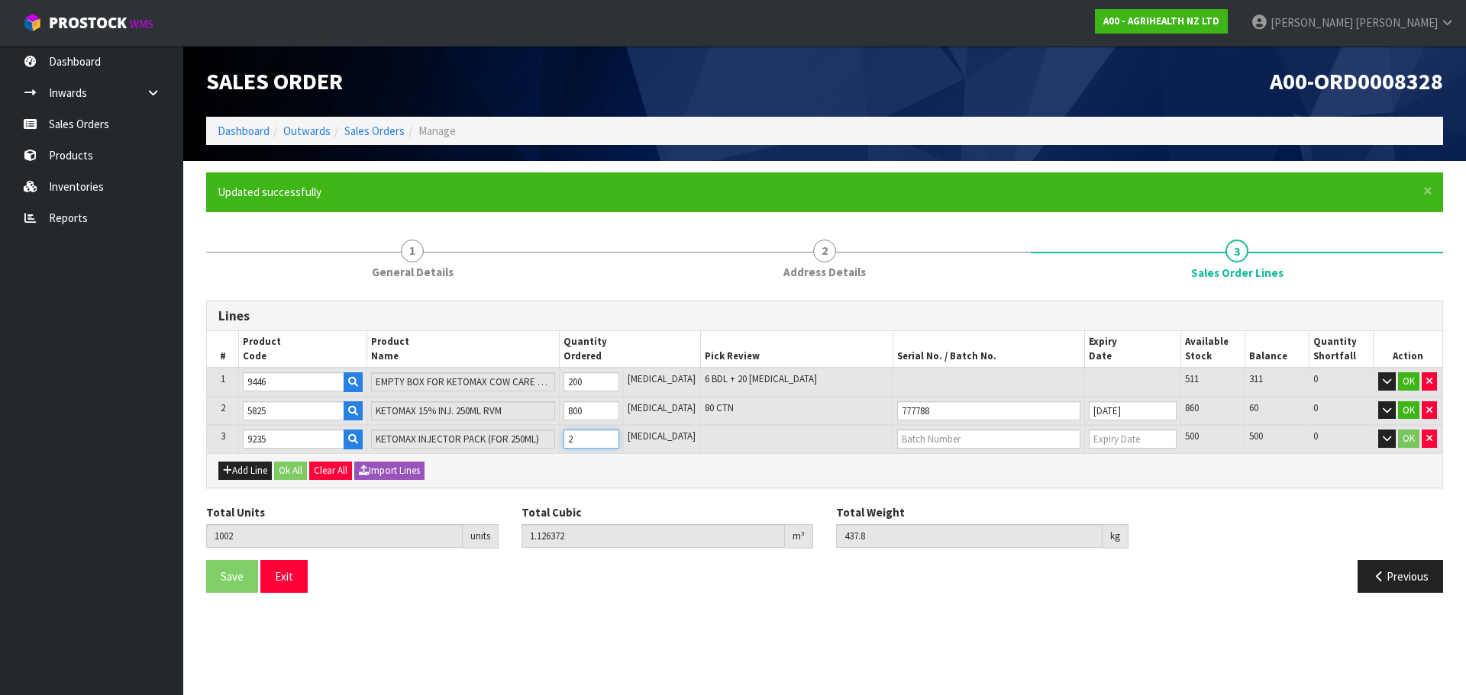
type input "1.13053"
type input "441.4"
type input "20"
type input "1200"
type input "1.36927"
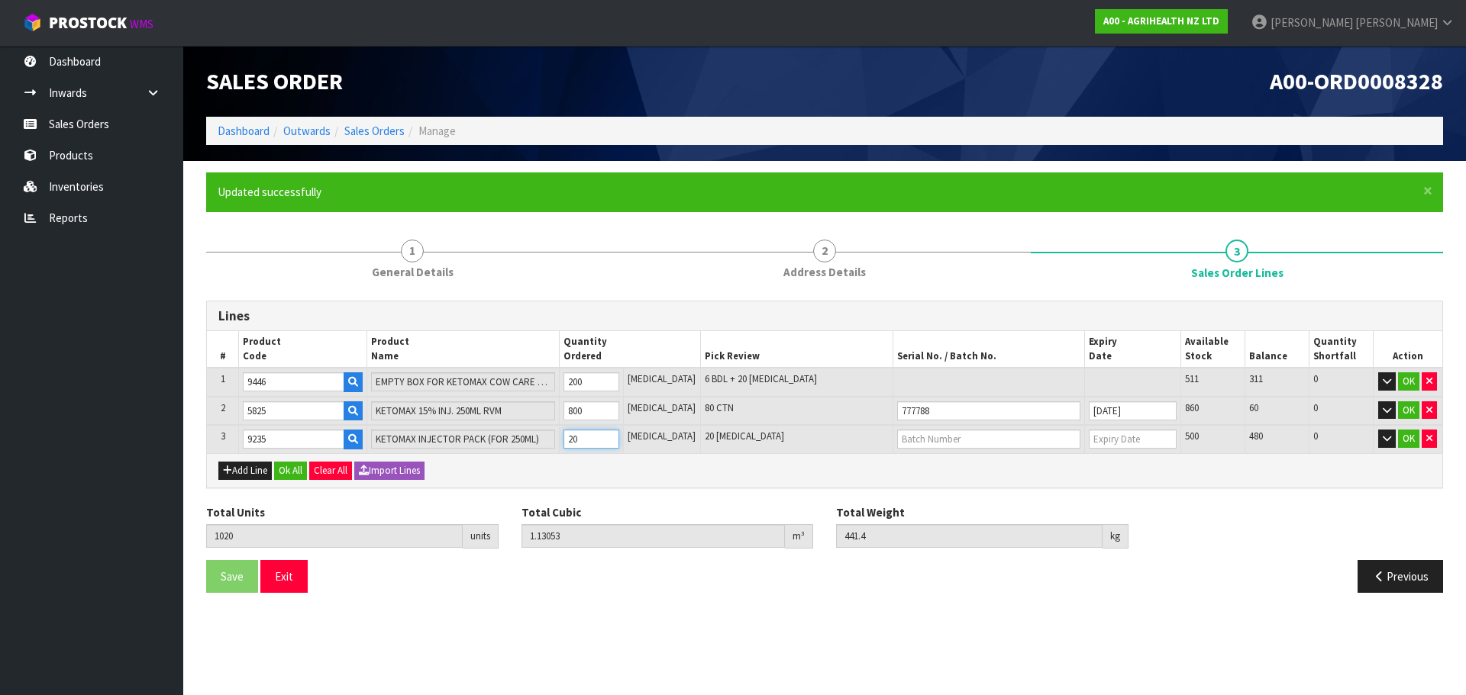
type input "474.6"
type input "200"
type input "WO162008"
type input "[DATE]"
click at [261, 467] on button "Add Line" at bounding box center [244, 471] width 53 height 18
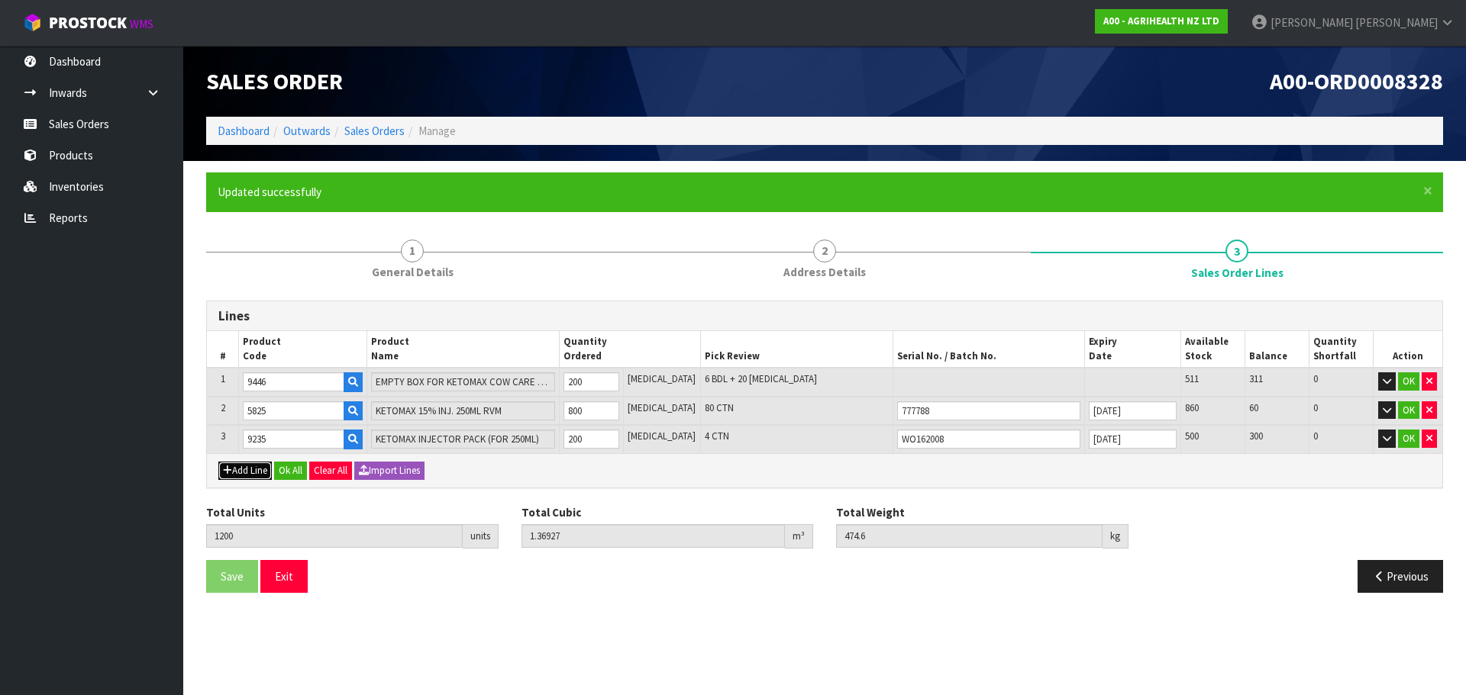
type input "0"
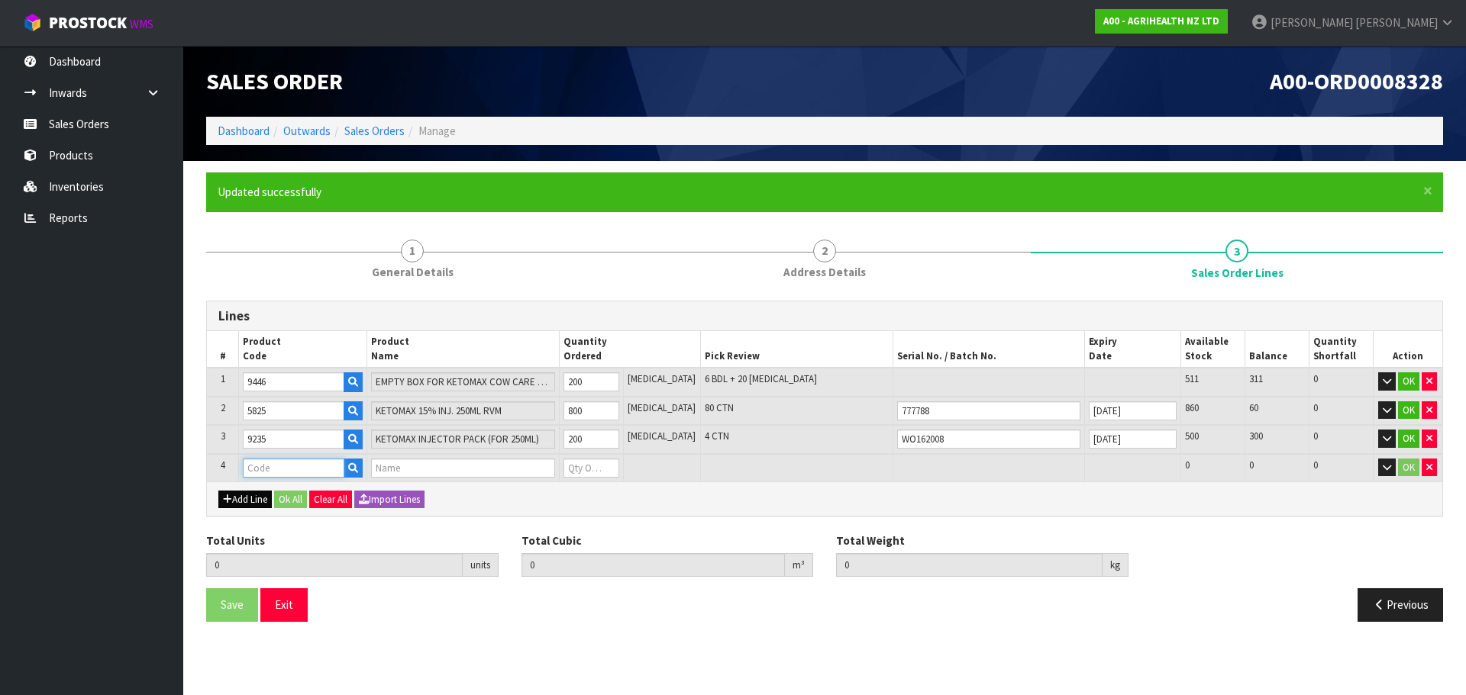
click at [261, 467] on input "text" at bounding box center [294, 468] width 102 height 19
type input "9200C"
type input "1200"
type input "1.36927"
type input "474.6"
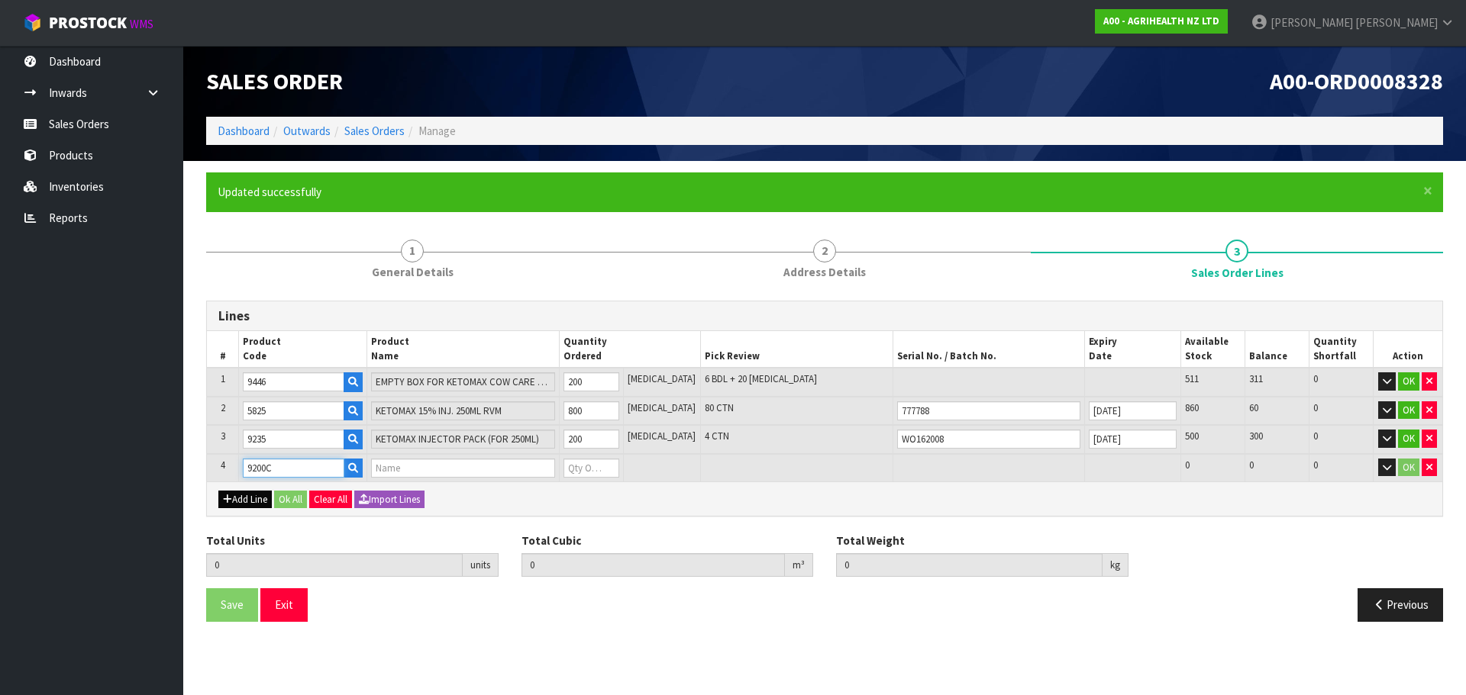
type input "MILK SAMPLE [PERSON_NAME] 28ML - BLUE TOP"
type input "0"
type input "9200C"
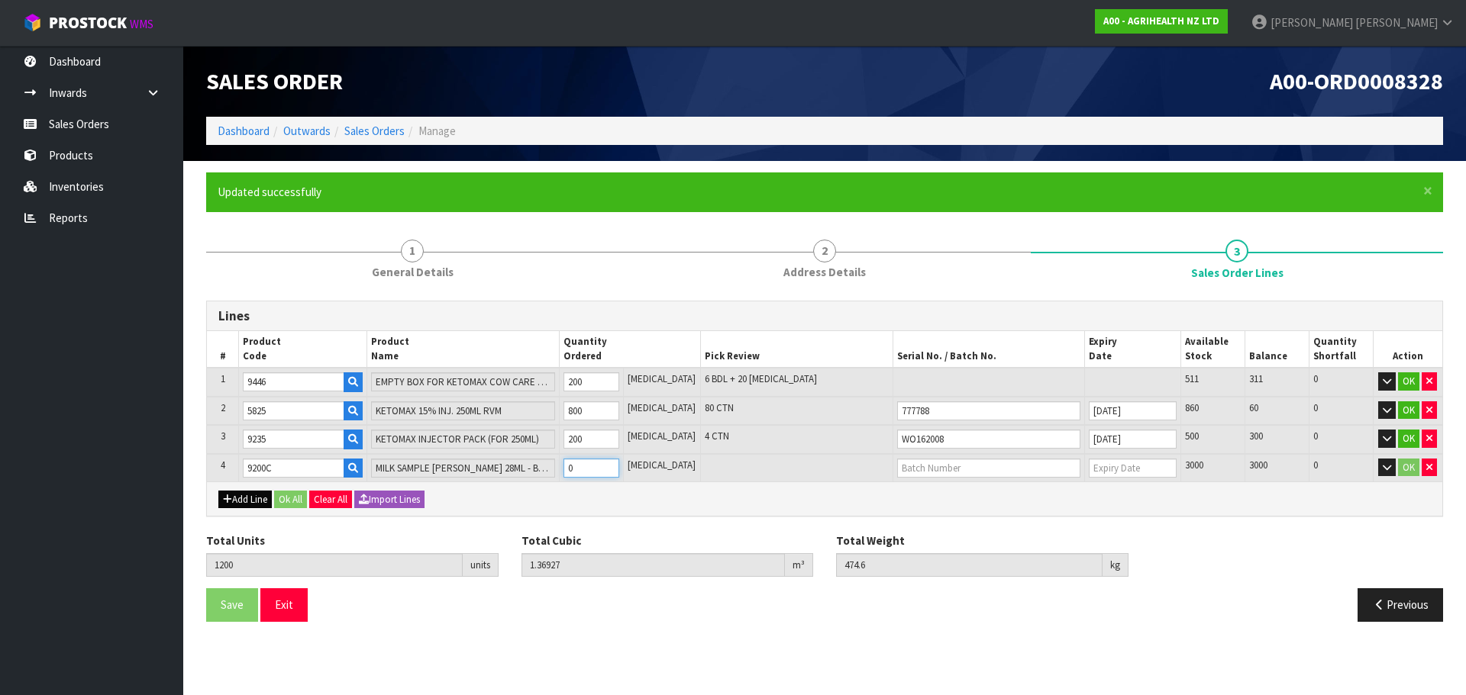
type input "1202"
type input "1.369396"
type input "475"
type input "2"
type input "1220"
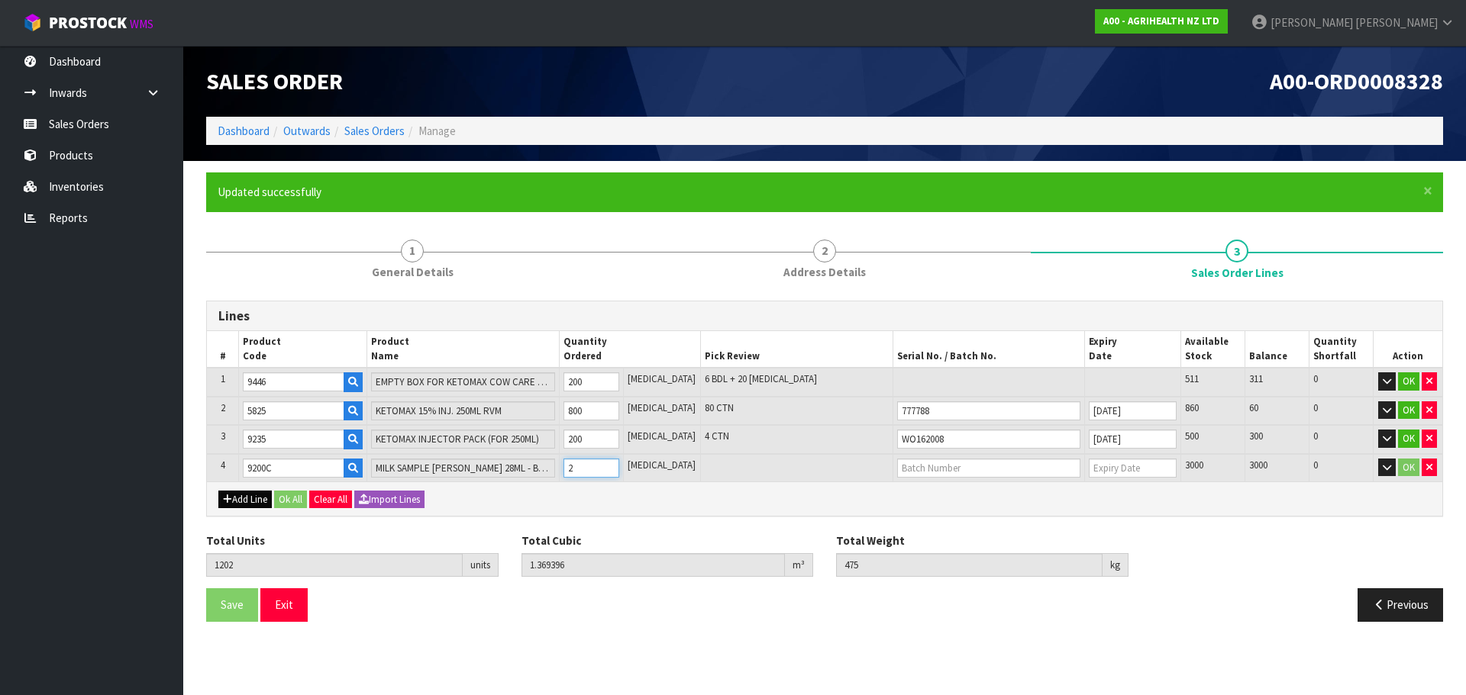
type input "1.37053"
type input "478.6"
type input "20"
type input "1400"
type input "1.38187"
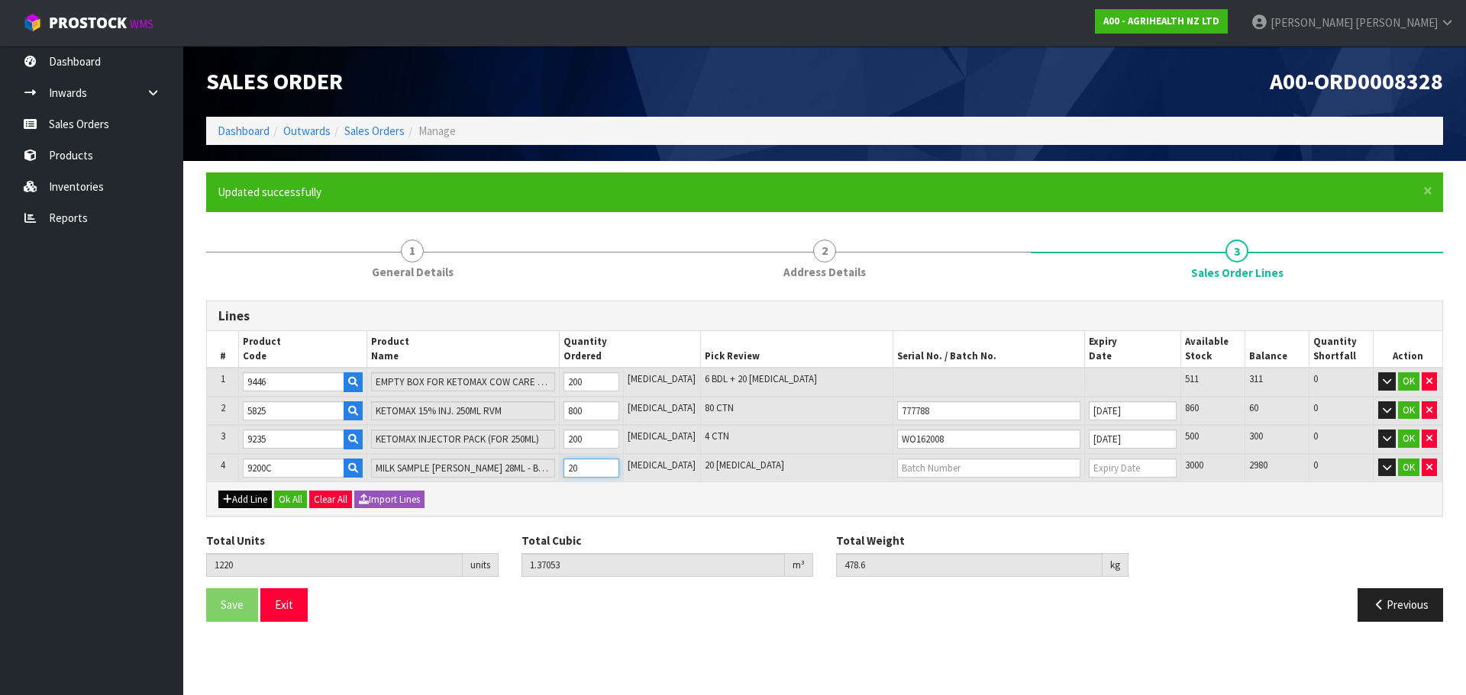
type input "514.6"
type input "200"
type input "3200"
type input "1.56279"
type input "495.36"
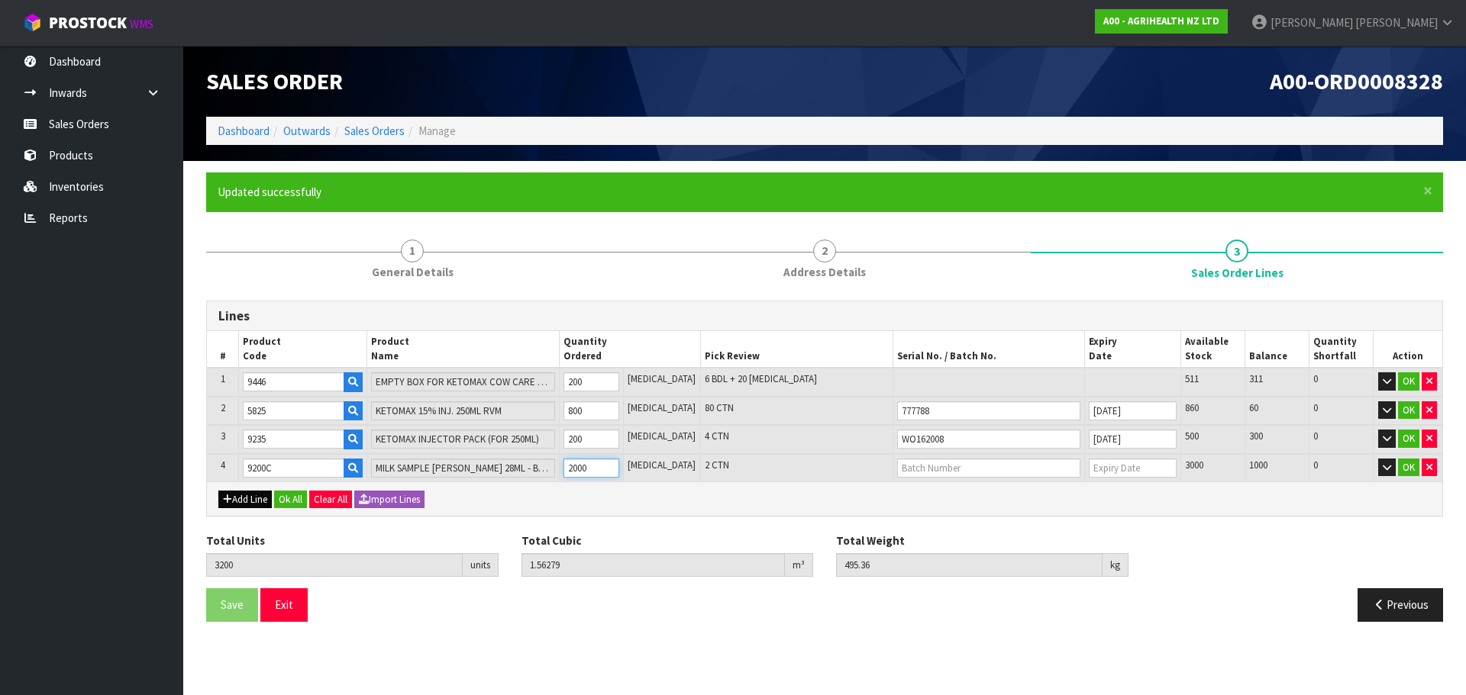
type input "2000"
type input "MASTATEST"
type input "[DATE]"
click at [248, 501] on button "Add Line" at bounding box center [244, 500] width 53 height 18
type input "0"
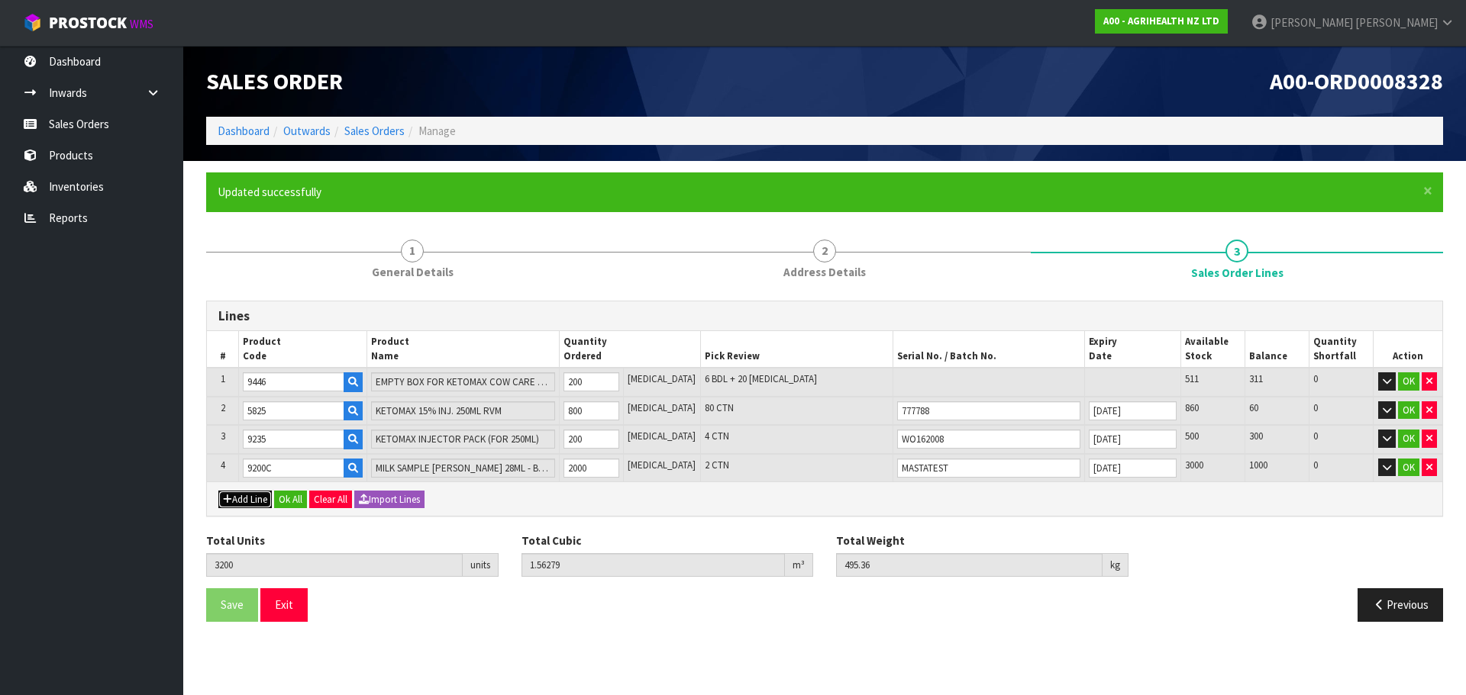
type input "0"
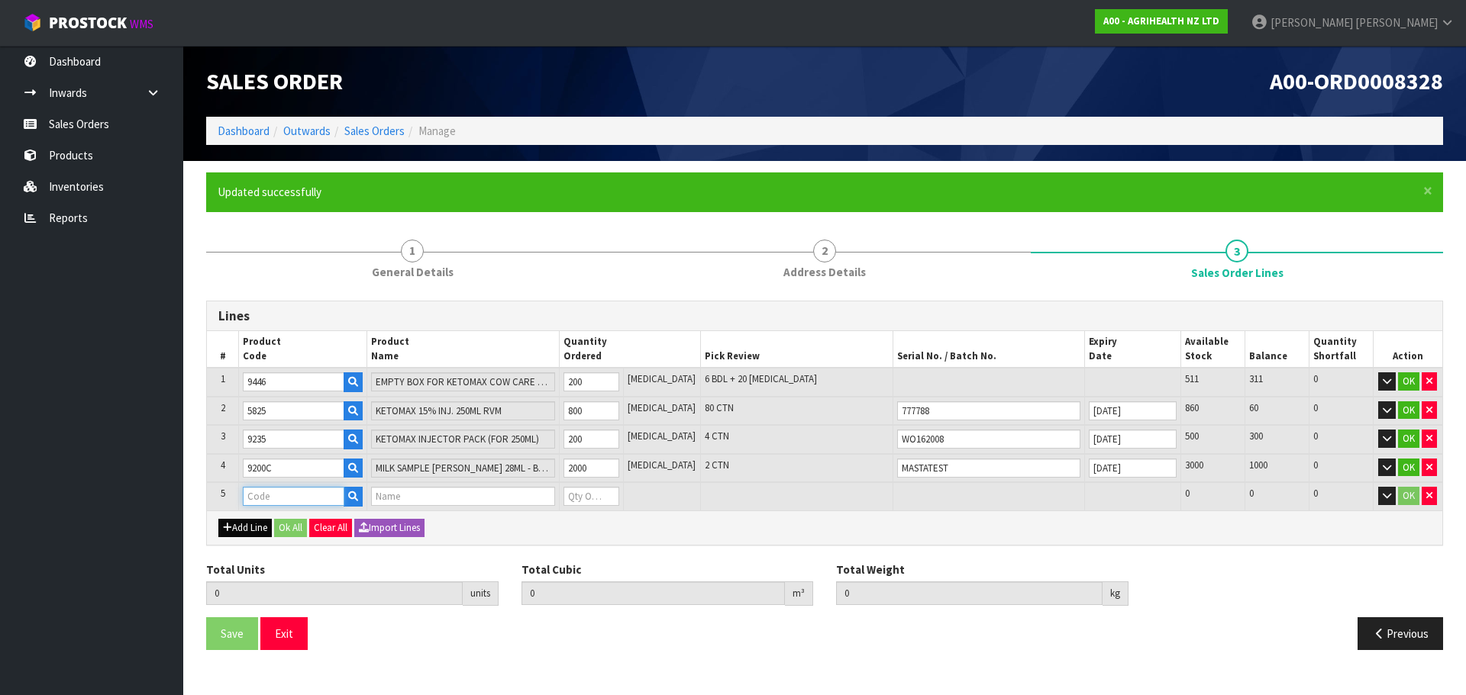
click at [248, 501] on input "text" at bounding box center [294, 496] width 102 height 19
type input "9510"
type input "3200"
type input "1.56279"
type input "495.36"
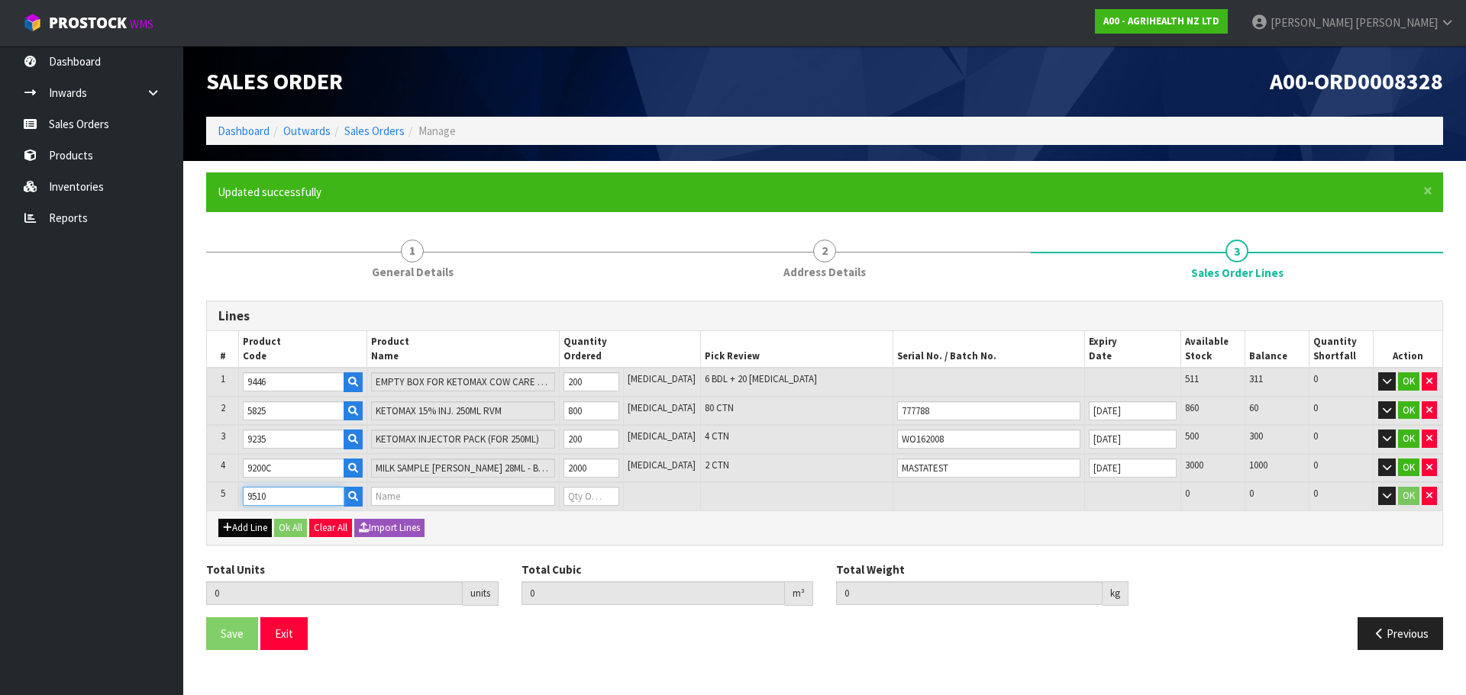
type input "MILKING APRON – KETOMAX PROMO"
type input "0"
type input "9510"
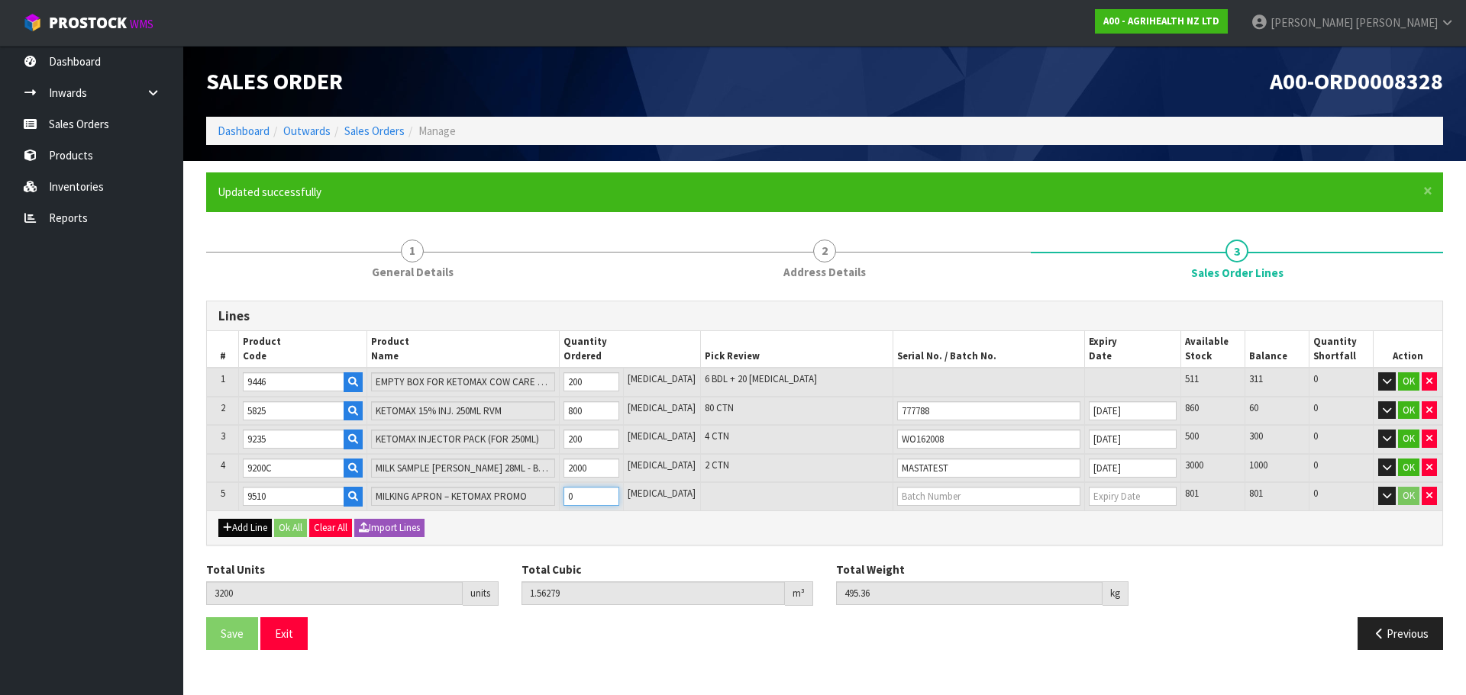
type input "3202"
type input "1.565258"
type input "496.06"
type input "2"
type input "3220"
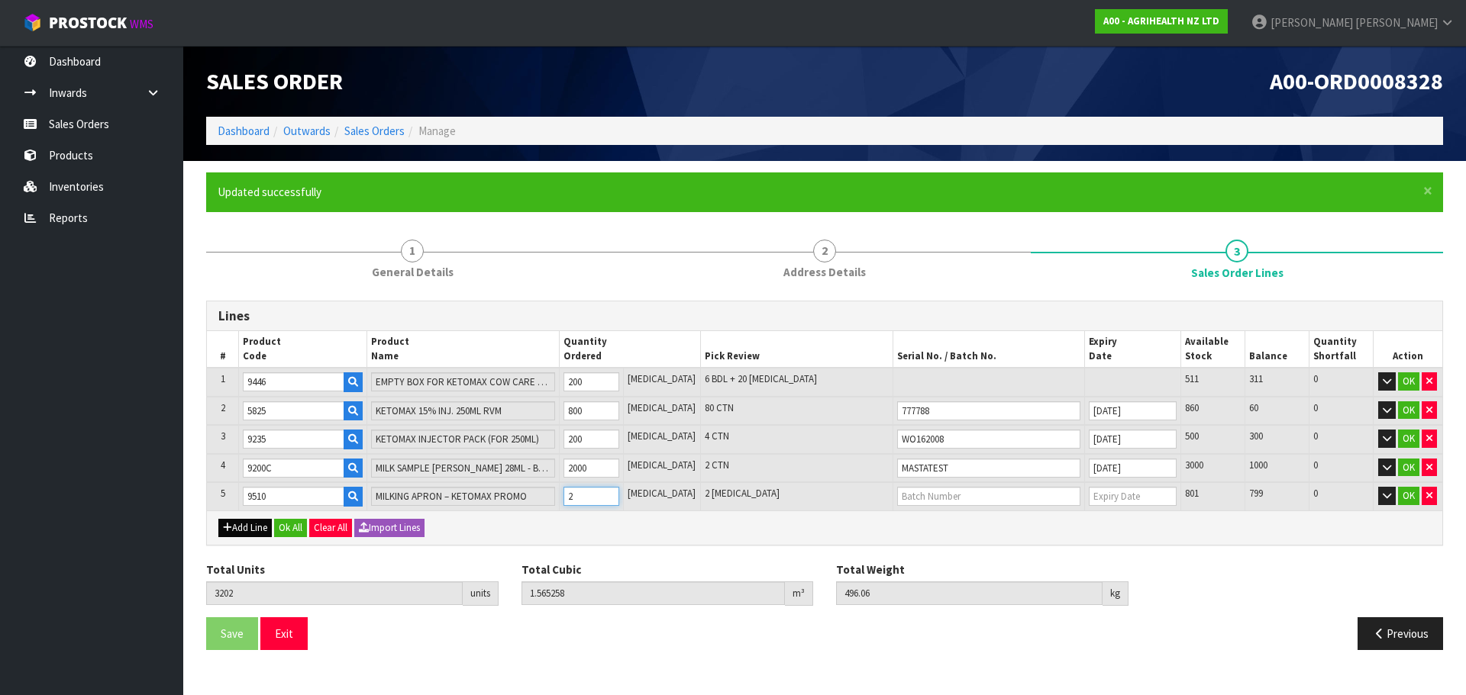
type input "1.58747"
type input "502.36"
type input "20"
type input "3400"
type input "1.80959"
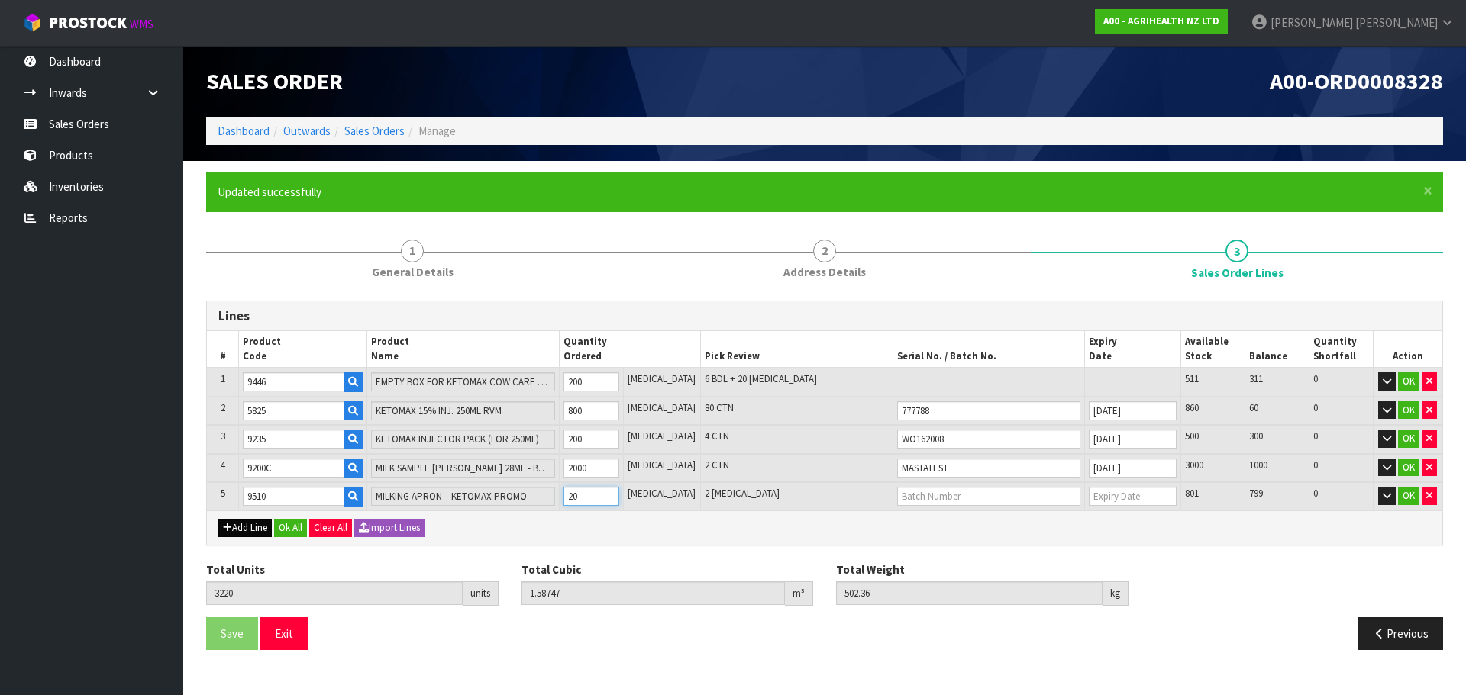
type input "565.36"
type input "200"
type input "2058JAEDON-BLACK"
type input "[DATE]"
click at [291, 531] on button "Ok All" at bounding box center [290, 528] width 33 height 18
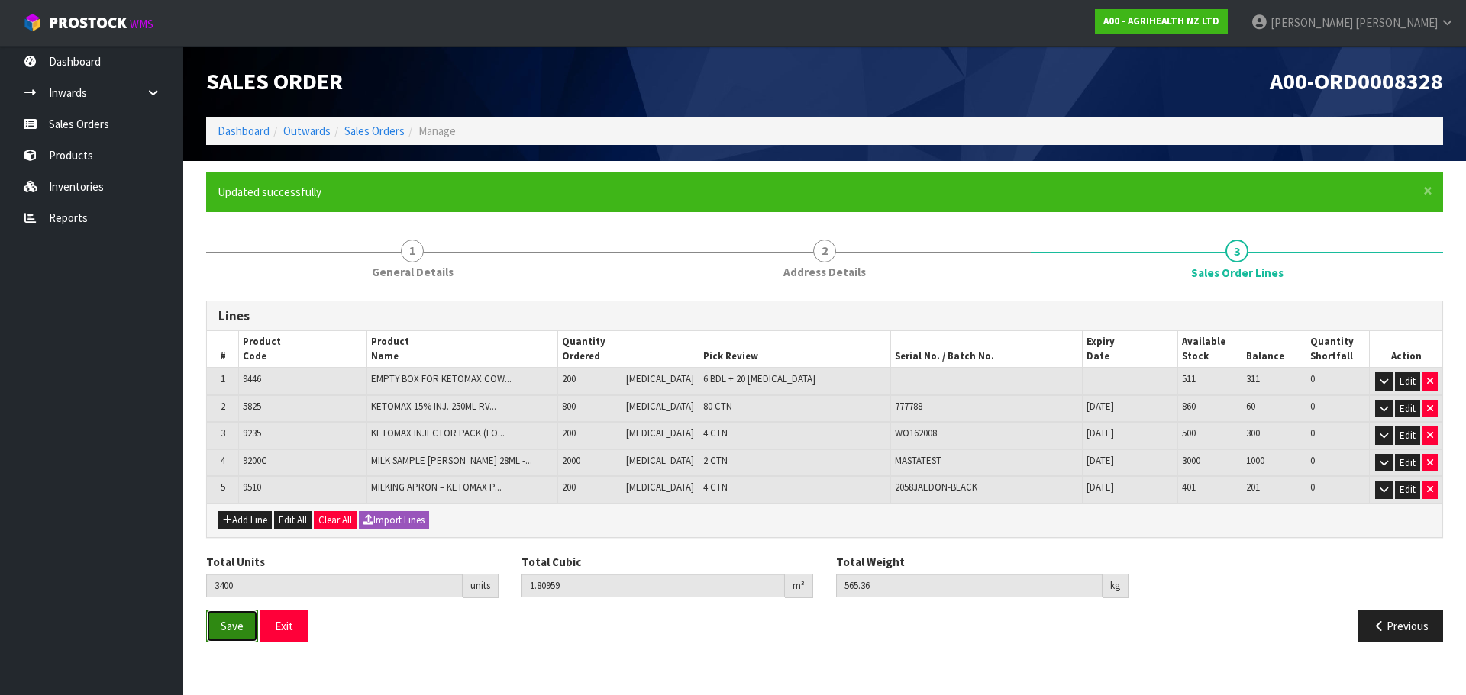
click at [231, 616] on button "Save" at bounding box center [232, 626] width 52 height 33
